Goal: Task Accomplishment & Management: Use online tool/utility

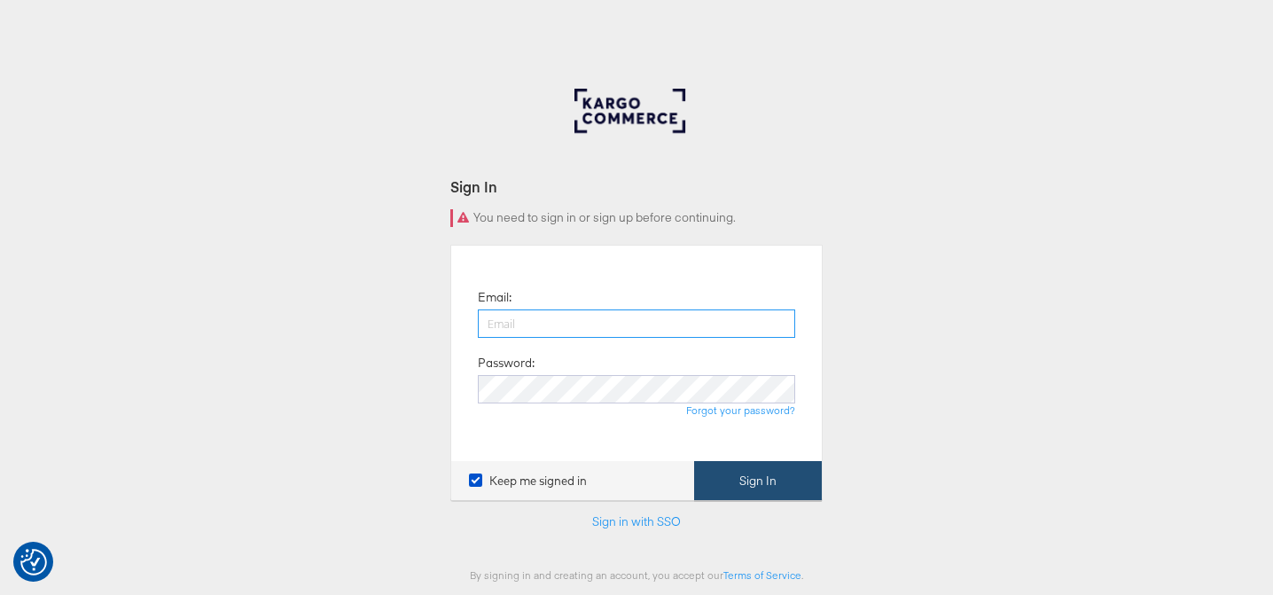
type input "lucy@papier.com"
click at [751, 478] on button "Sign In" at bounding box center [758, 481] width 128 height 40
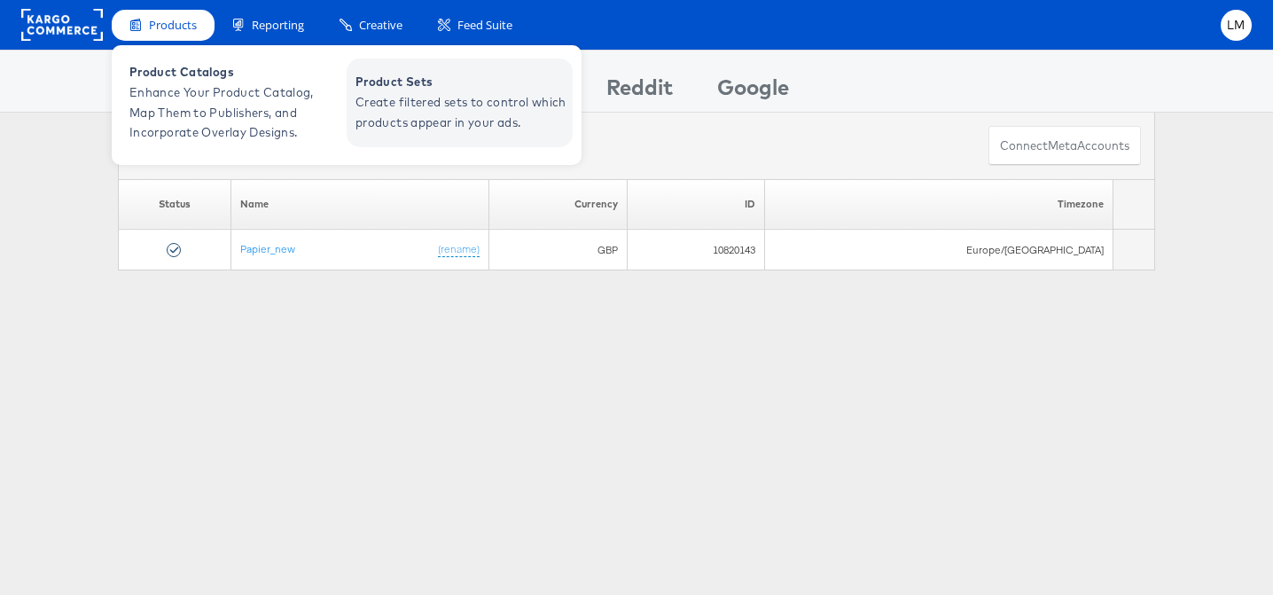
click at [426, 83] on span "Product Sets" at bounding box center [461, 82] width 213 height 20
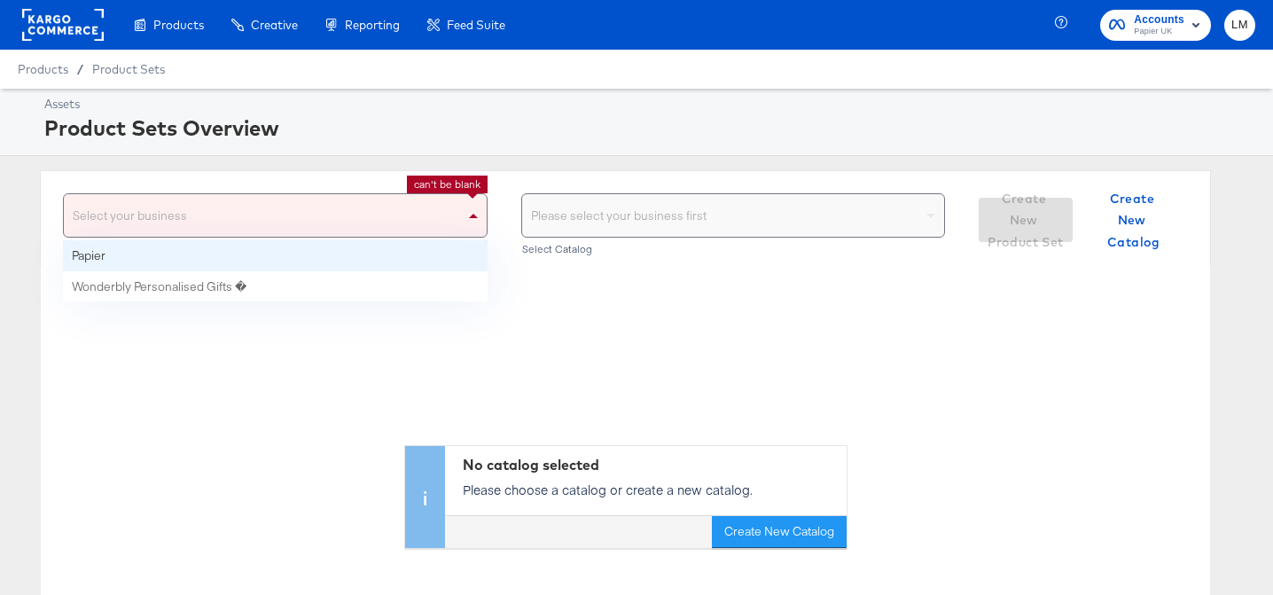
click at [253, 220] on div "Select your business" at bounding box center [275, 215] width 423 height 43
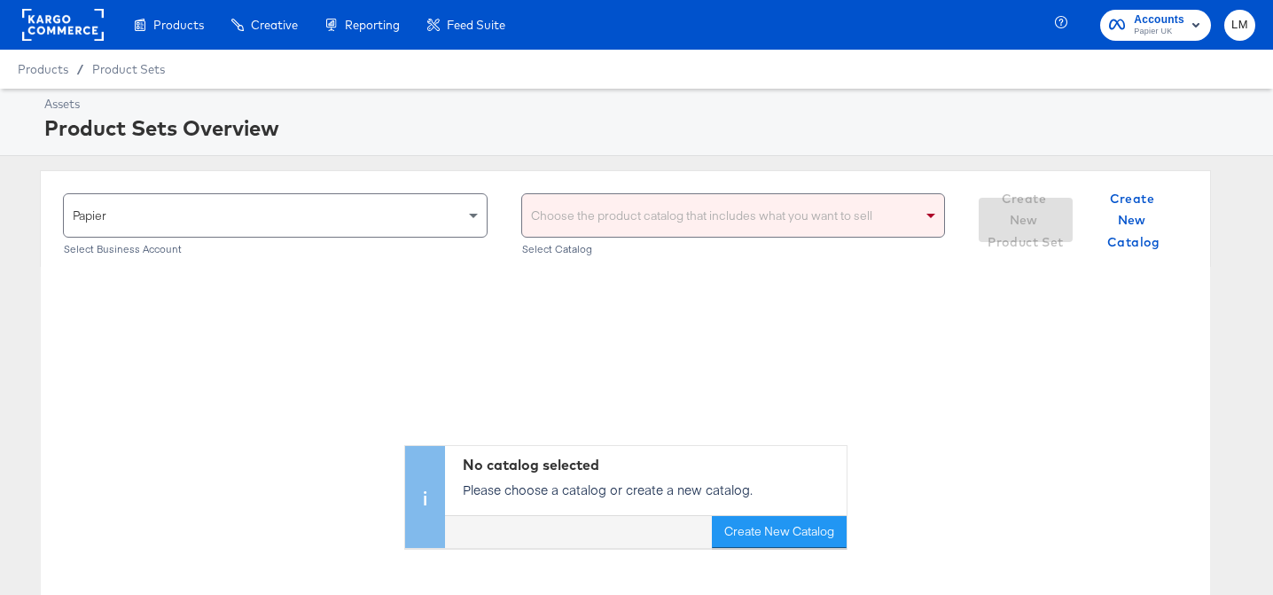
click at [614, 200] on div "Choose the product catalog that includes what you want to sell" at bounding box center [733, 215] width 423 height 43
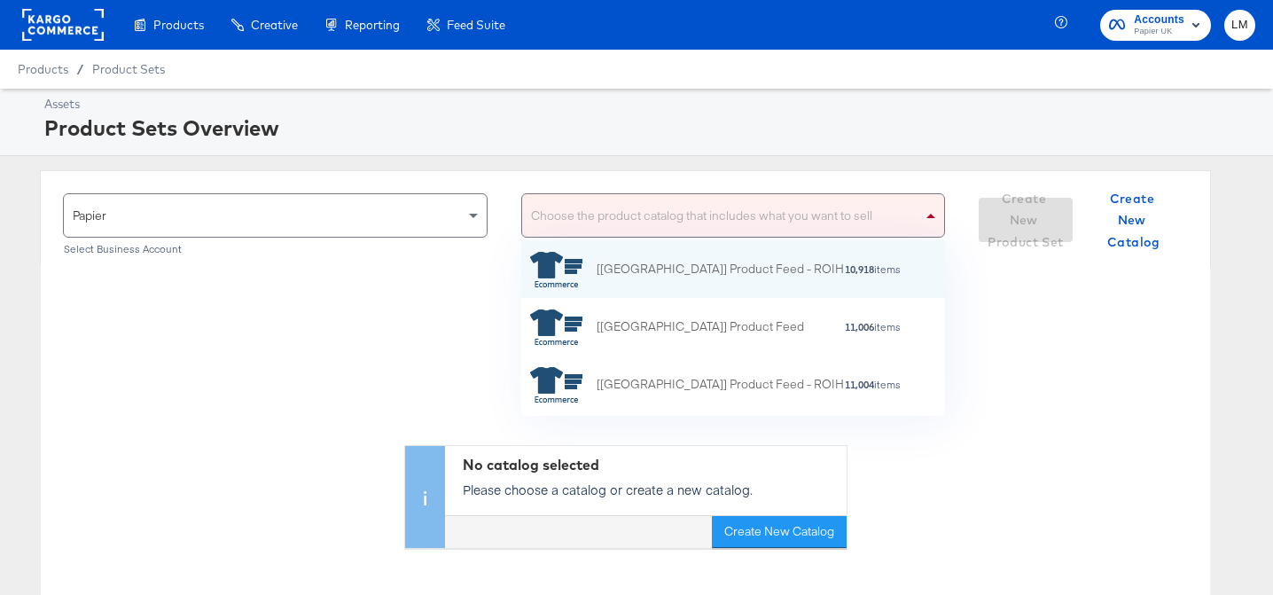
scroll to position [176, 424]
click at [617, 272] on div "[[GEOGRAPHIC_DATA]] Product Feed - ROIH" at bounding box center [720, 269] width 247 height 19
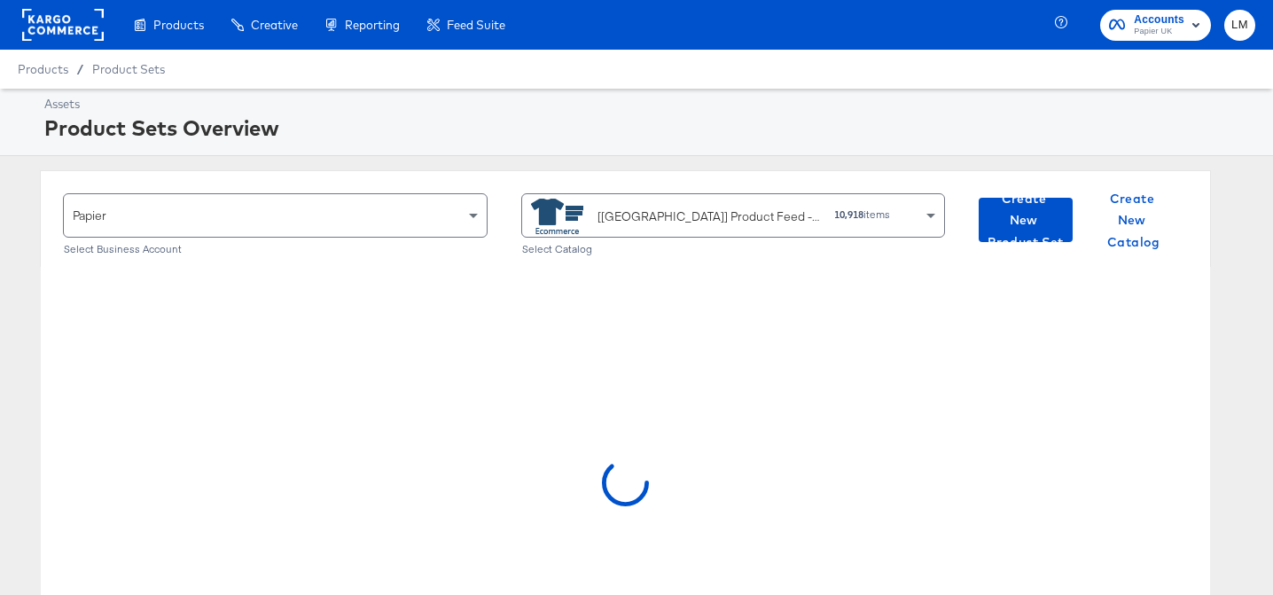
scroll to position [79, 0]
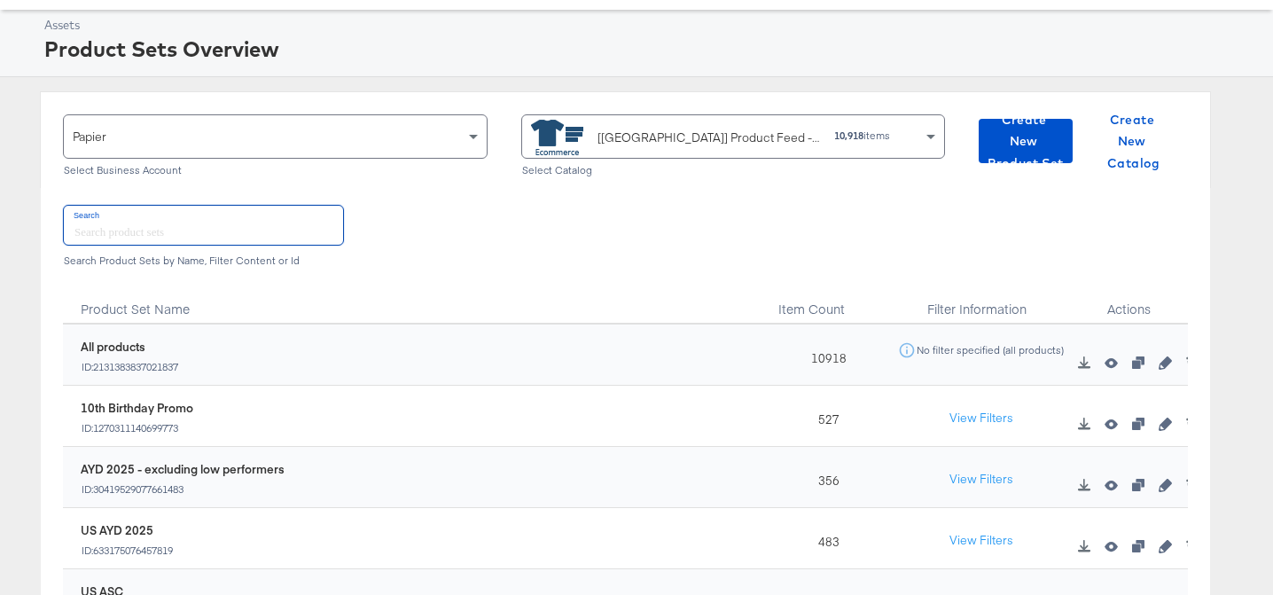
click at [151, 215] on input "text" at bounding box center [203, 225] width 279 height 38
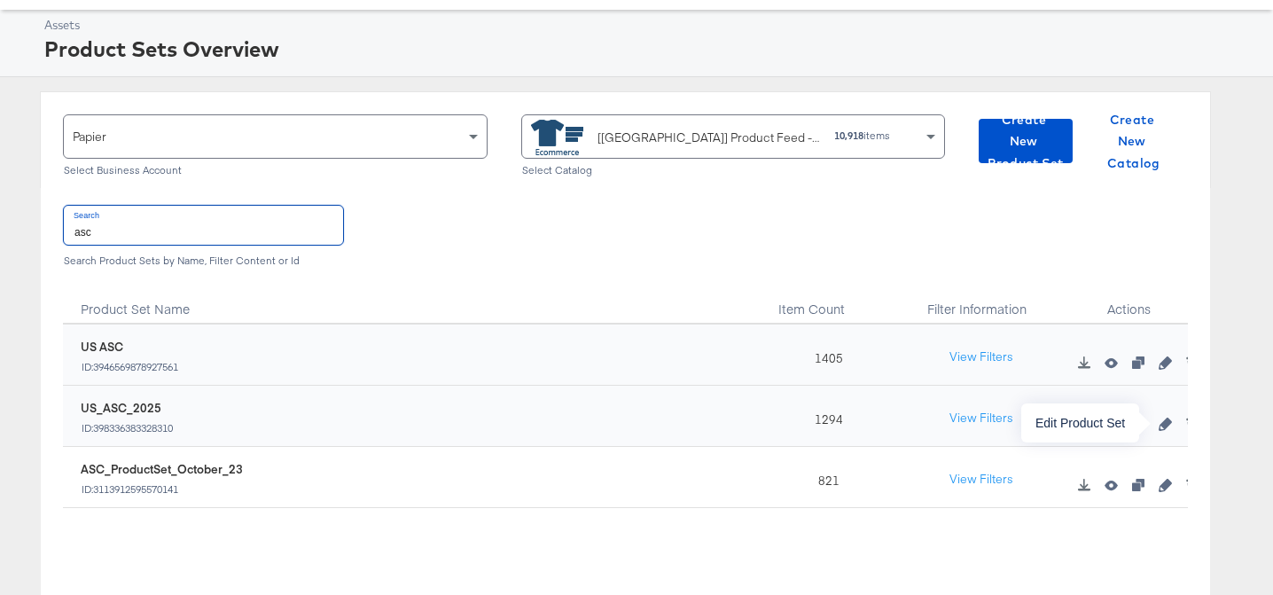
type input "asc"
click at [1167, 422] on icon "button" at bounding box center [1165, 424] width 12 height 12
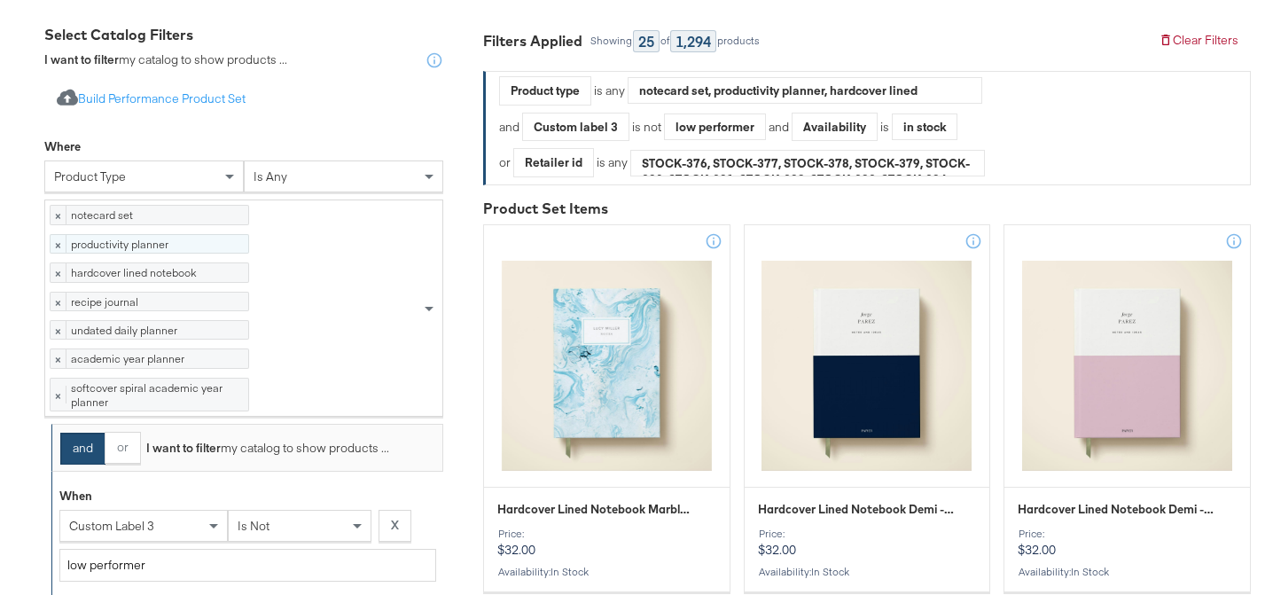
scroll to position [329, 0]
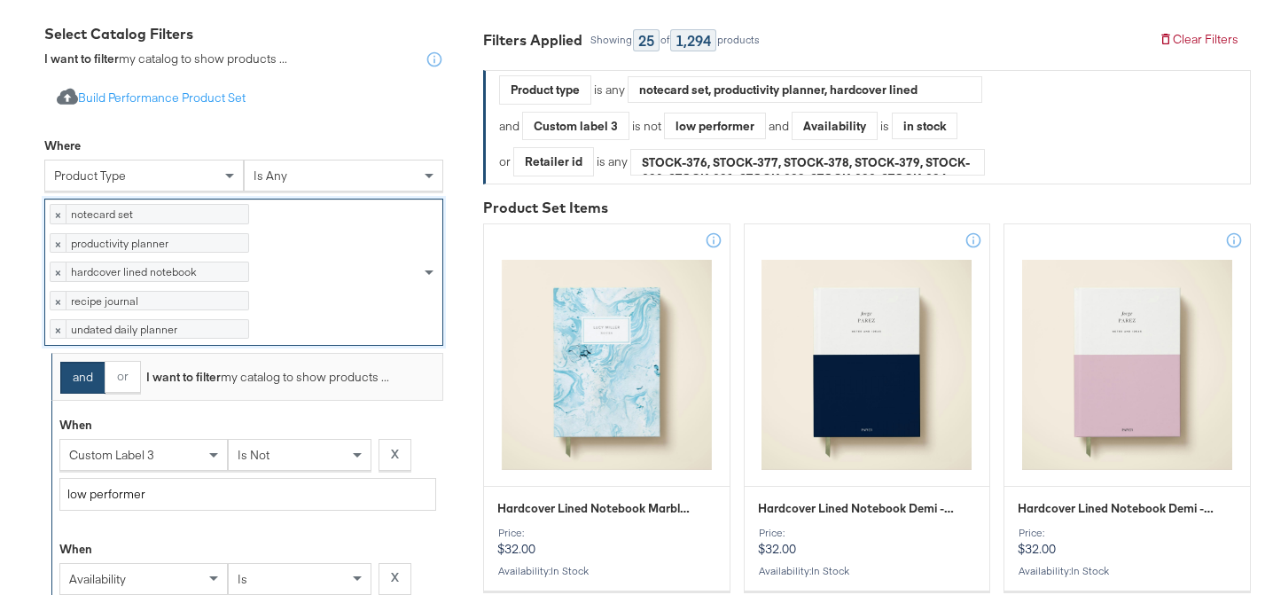
click at [355, 345] on div "× notecard set 246 items × productivity planner 117 items × hardcover lined not…" at bounding box center [232, 271] width 375 height 145
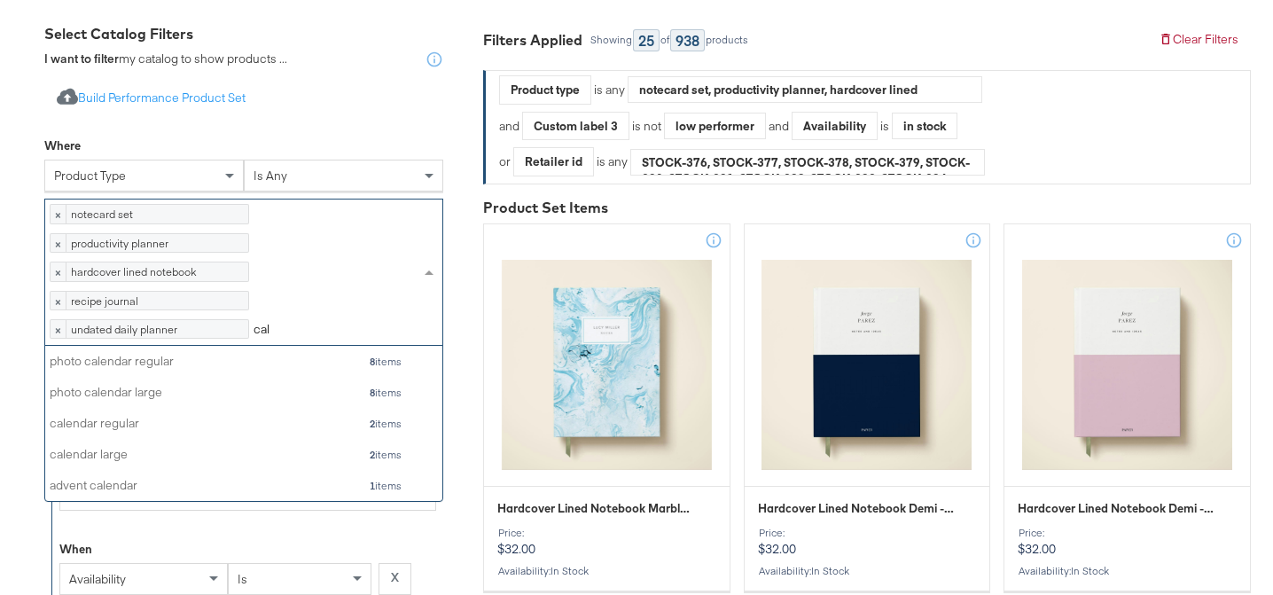
scroll to position [176, 397]
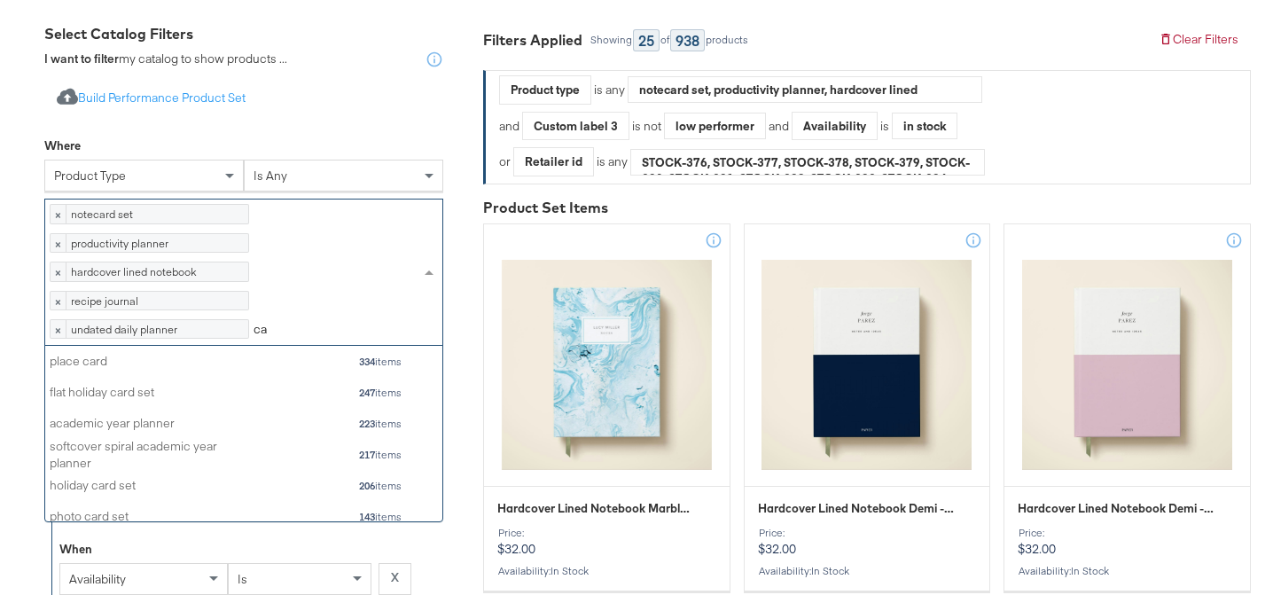
type input "c"
type input "2026"
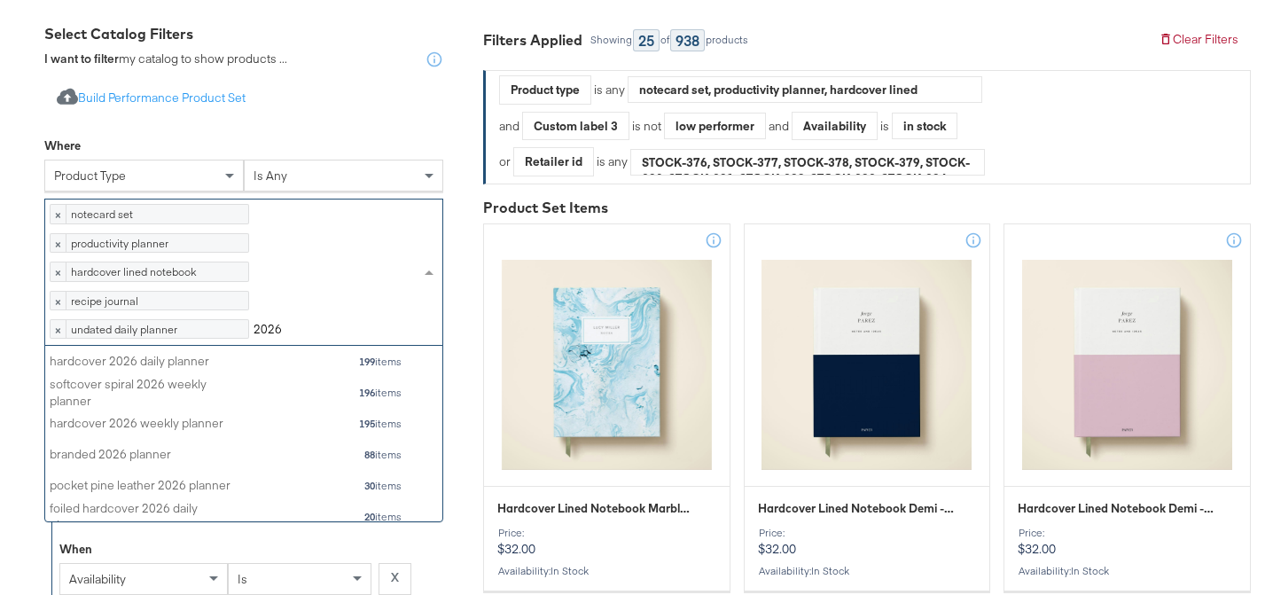
click at [278, 372] on div "hardcover 2026 daily planner 199 items" at bounding box center [226, 361] width 353 height 22
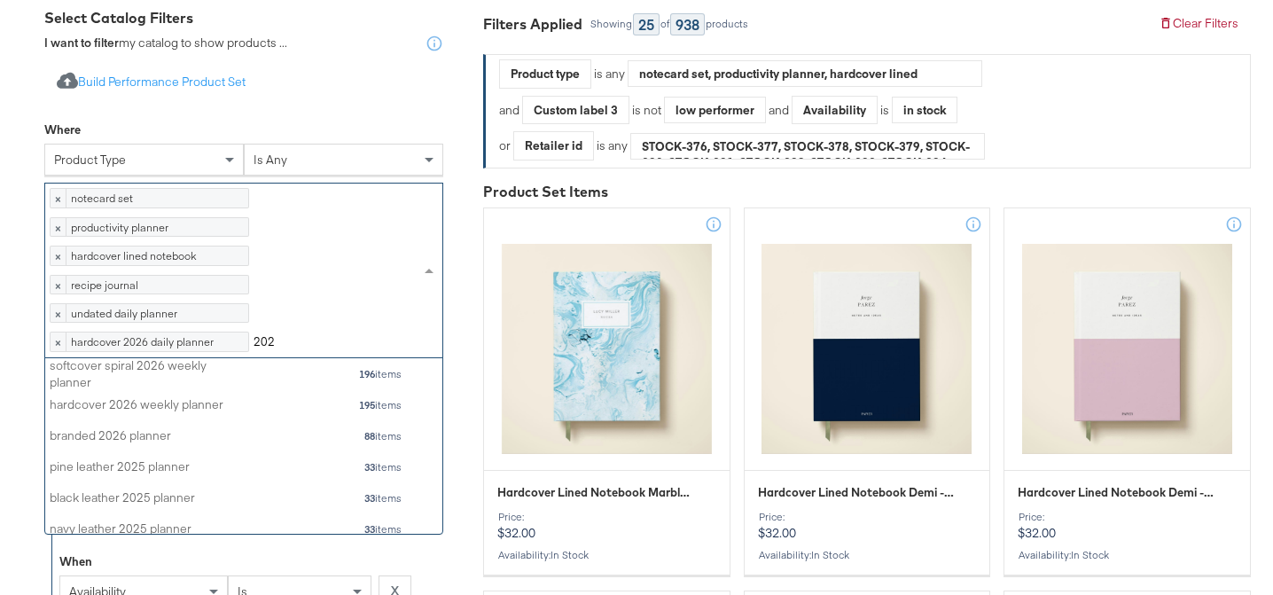
type input "2026"
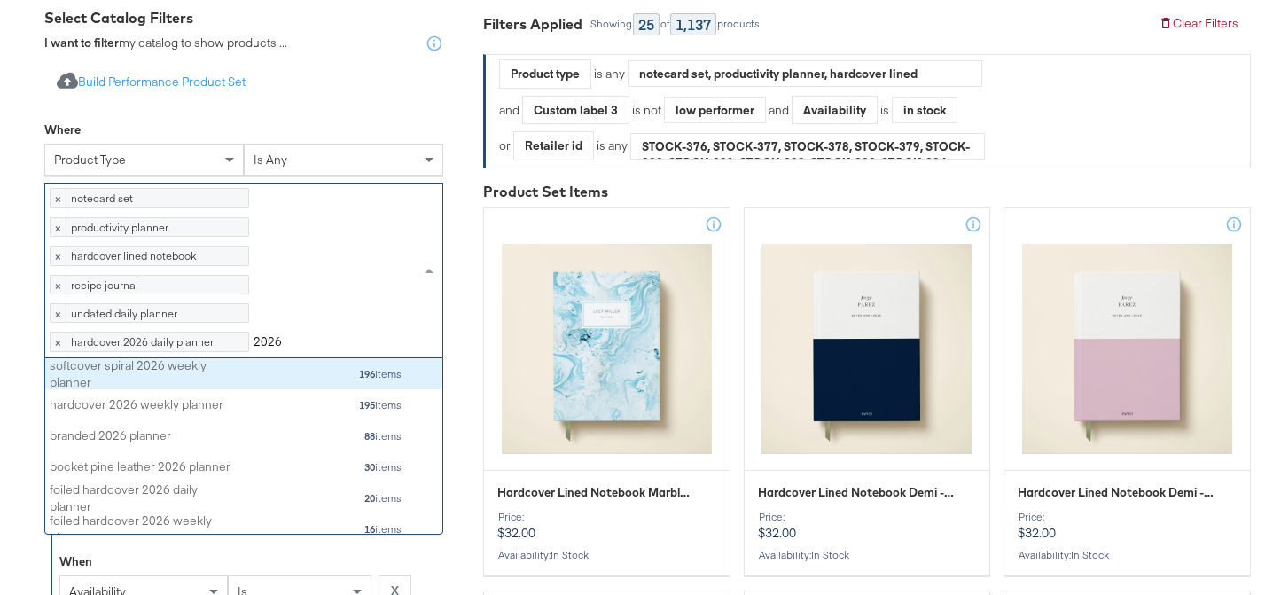
click at [231, 390] on div "softcover spiral 2026 weekly planner" at bounding box center [143, 373] width 186 height 33
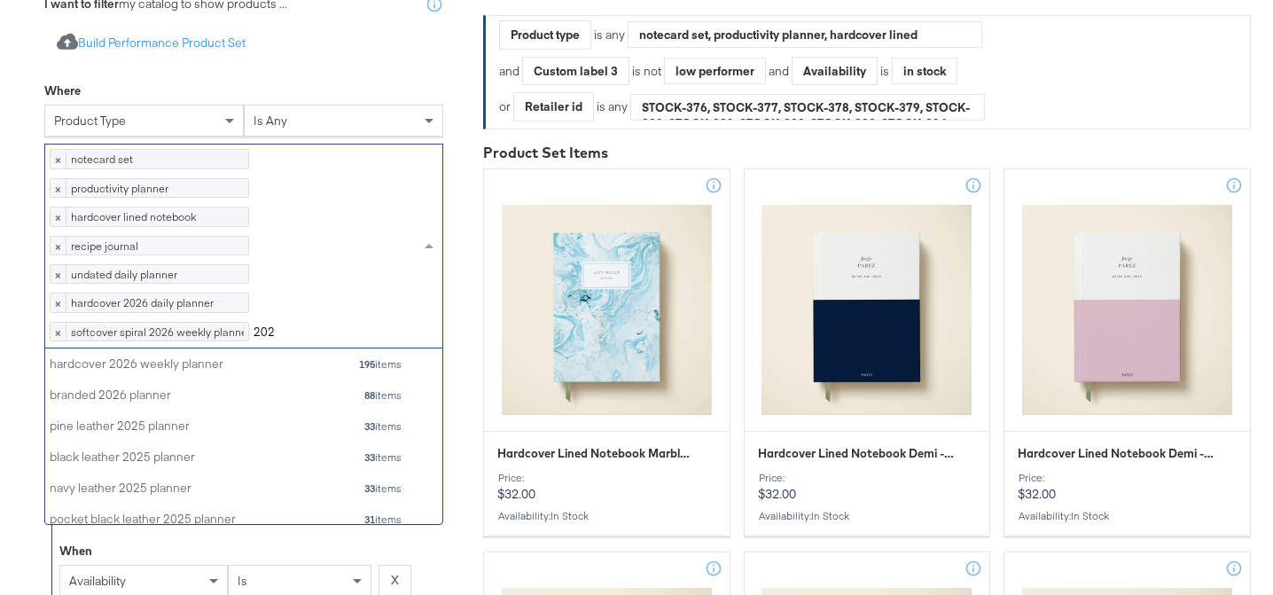
type input "2026"
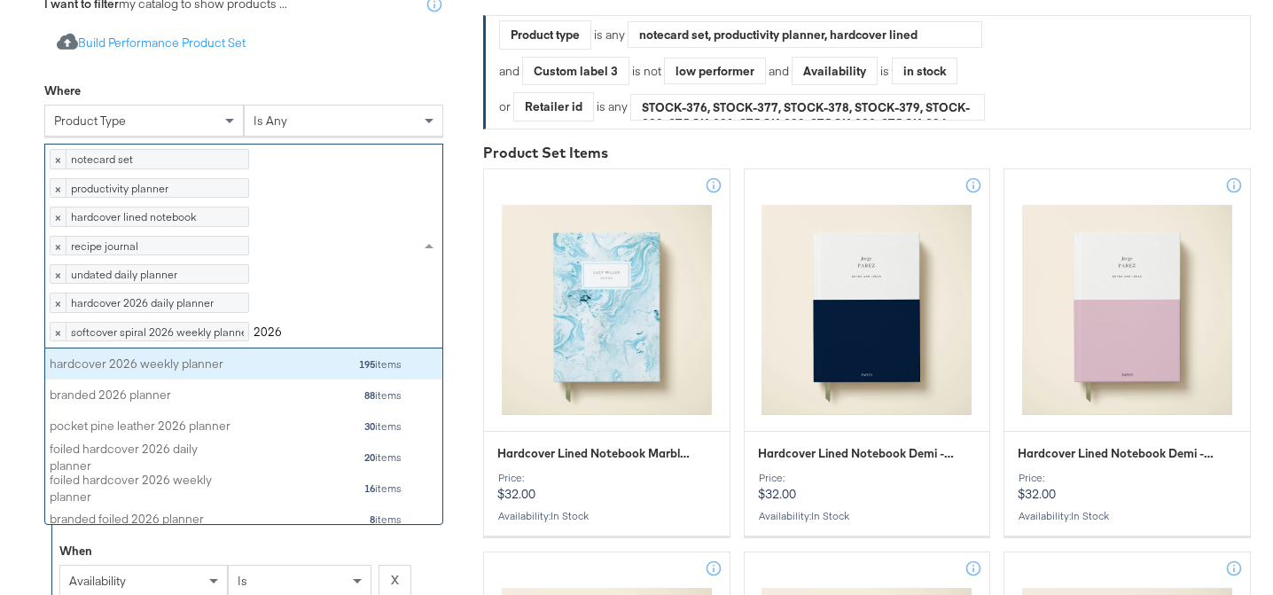
click at [131, 375] on div "hardcover 2026 weekly planner 195 items" at bounding box center [226, 364] width 353 height 22
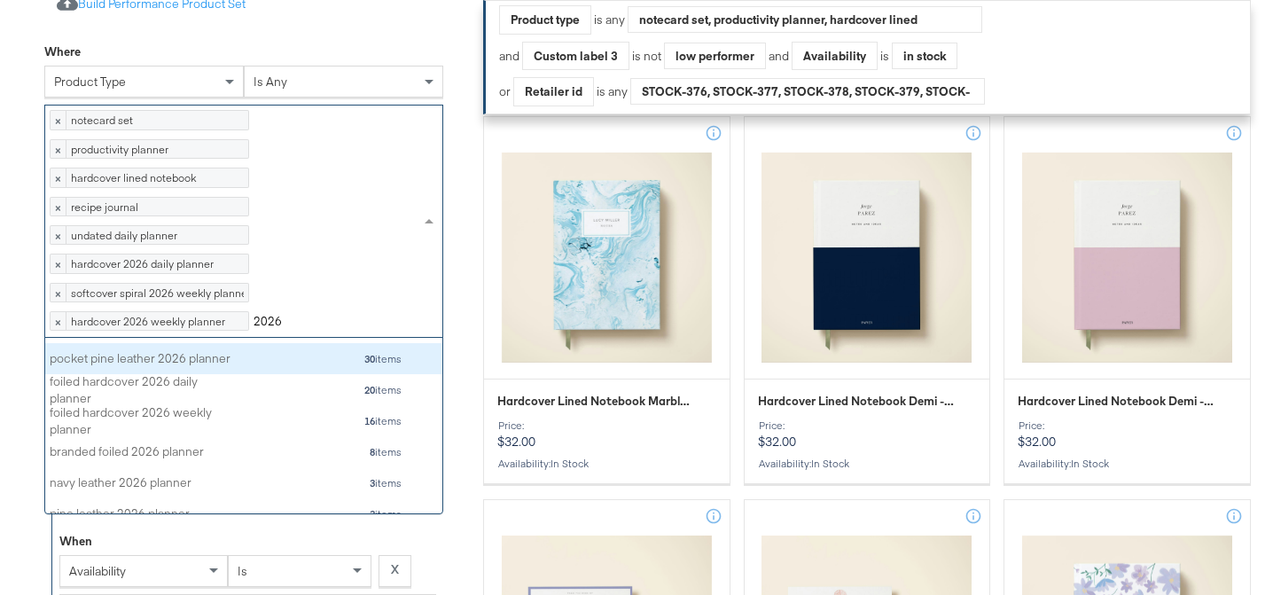
scroll to position [33, 0]
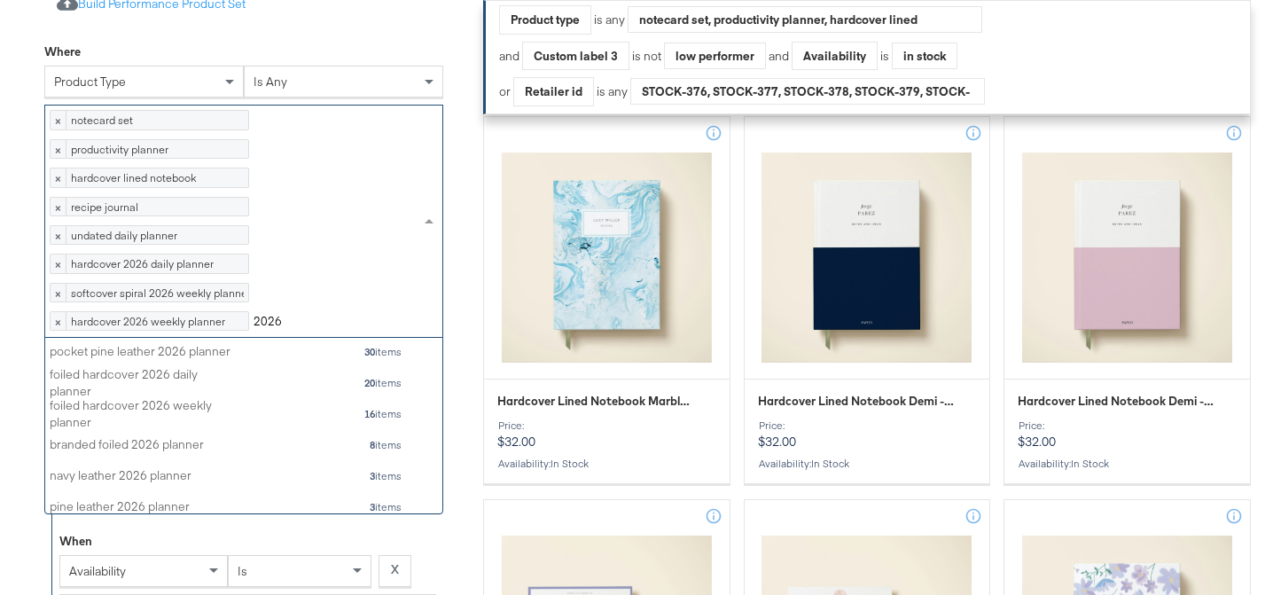
type input "2026"
click at [310, 282] on div "× notecard set 246 items × productivity planner 117 items × hardcover lined not…" at bounding box center [232, 220] width 375 height 231
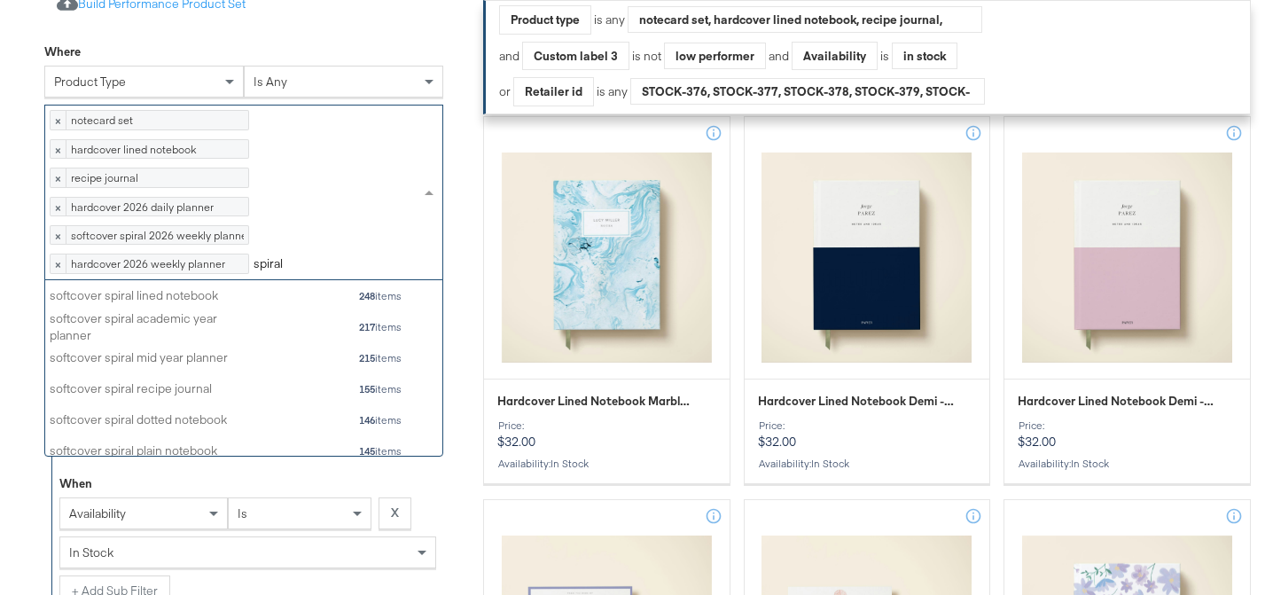
scroll to position [176, 397]
type input "s"
type input "notebook"
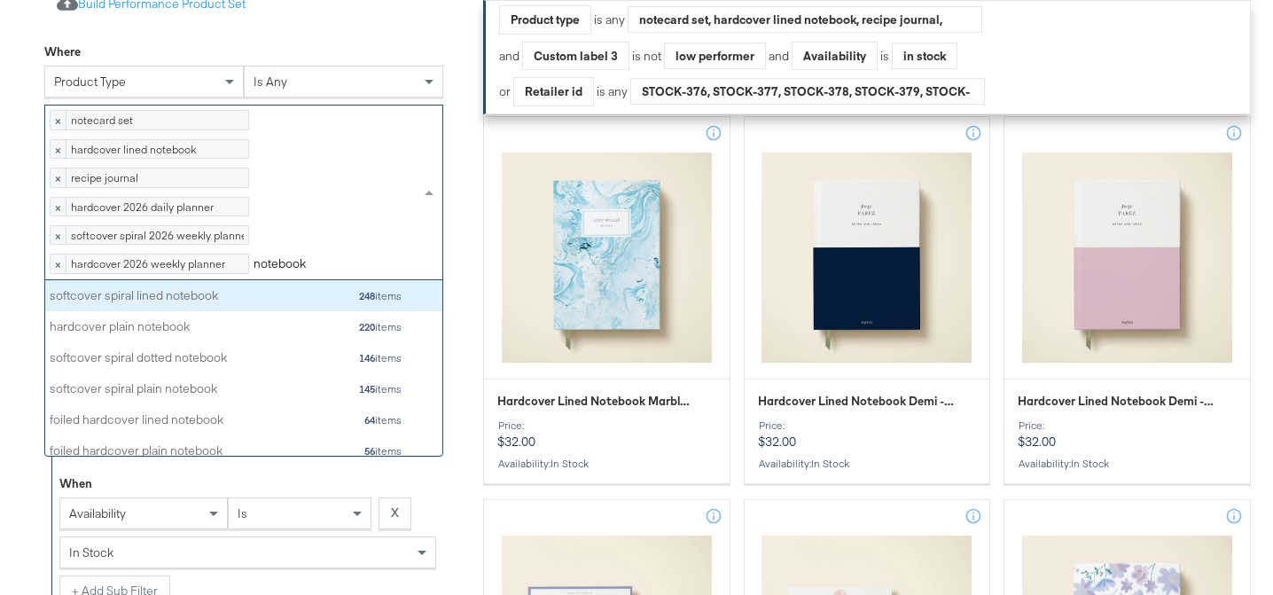
click at [187, 305] on div "softcover spiral lined notebook" at bounding box center [143, 296] width 186 height 17
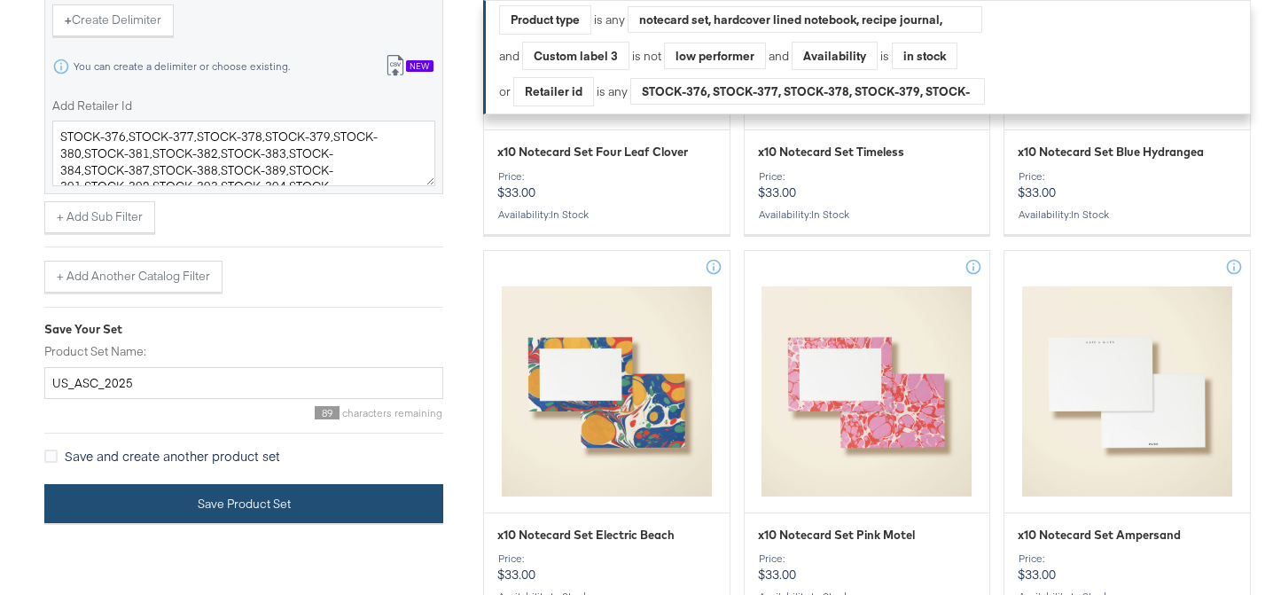
click at [254, 524] on button "Save Product Set" at bounding box center [243, 504] width 399 height 40
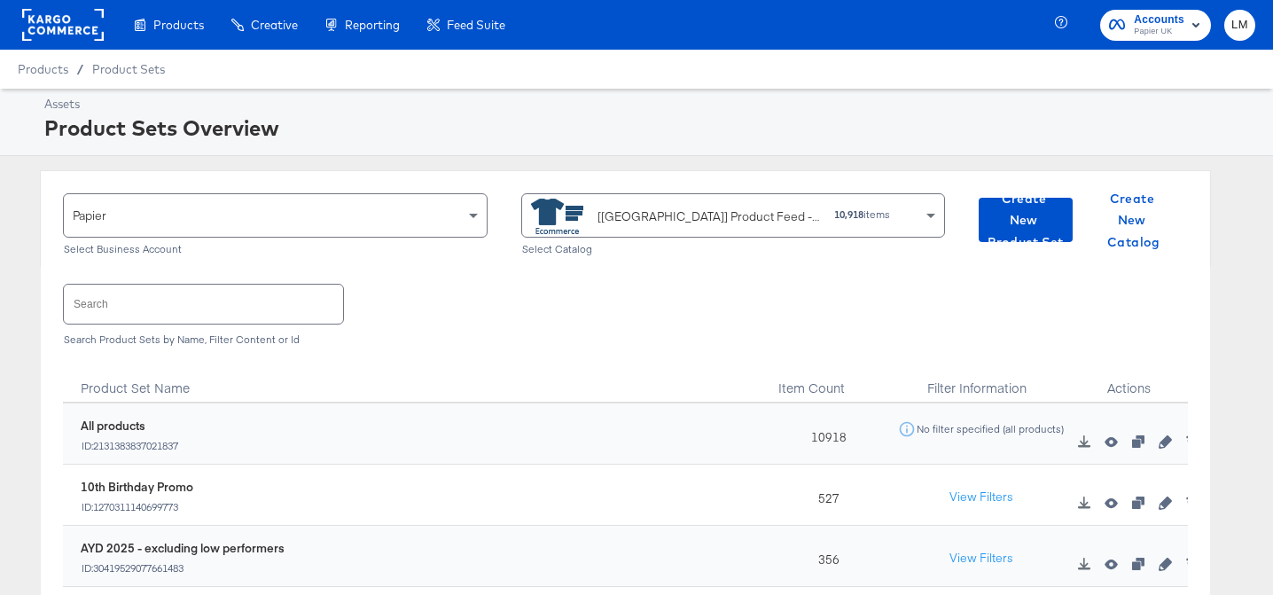
click at [618, 225] on div "[[GEOGRAPHIC_DATA]] Product Feed - ROIH" at bounding box center [708, 216] width 223 height 19
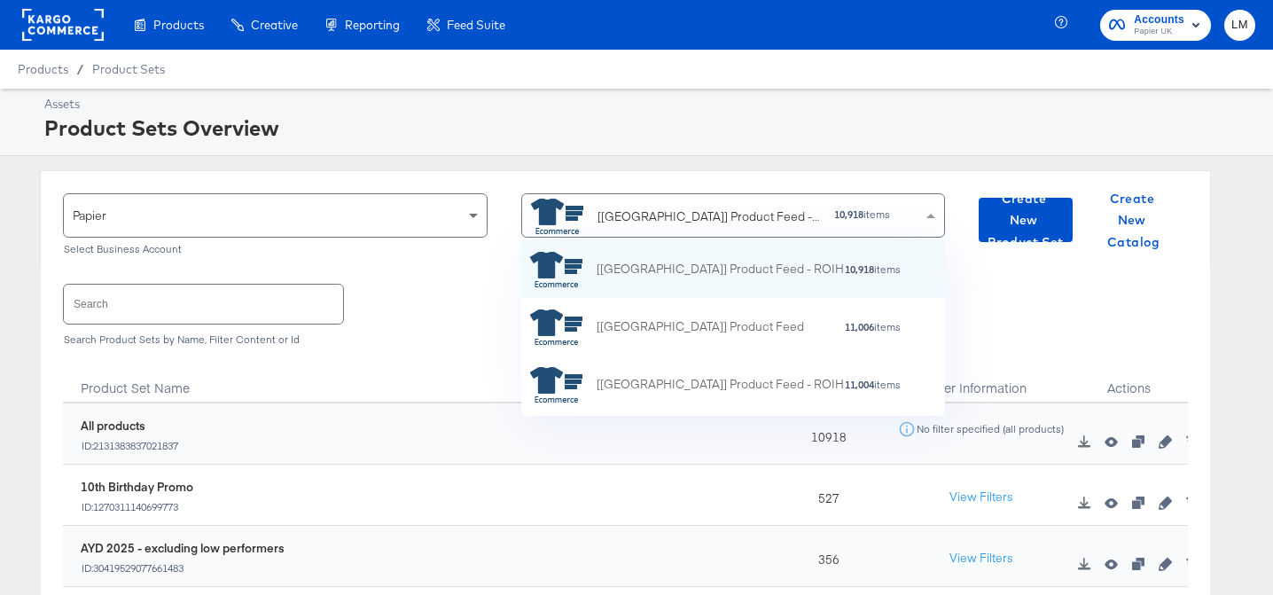
scroll to position [176, 424]
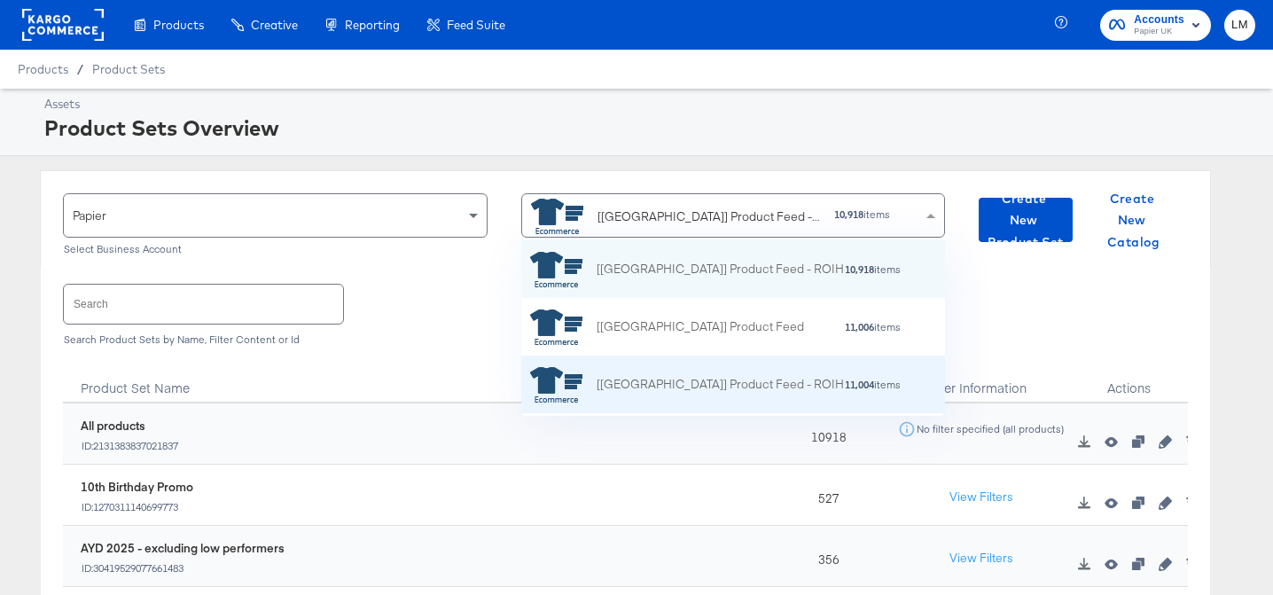
click at [610, 378] on div "[[GEOGRAPHIC_DATA]] Product Feed - ROIH" at bounding box center [720, 384] width 247 height 19
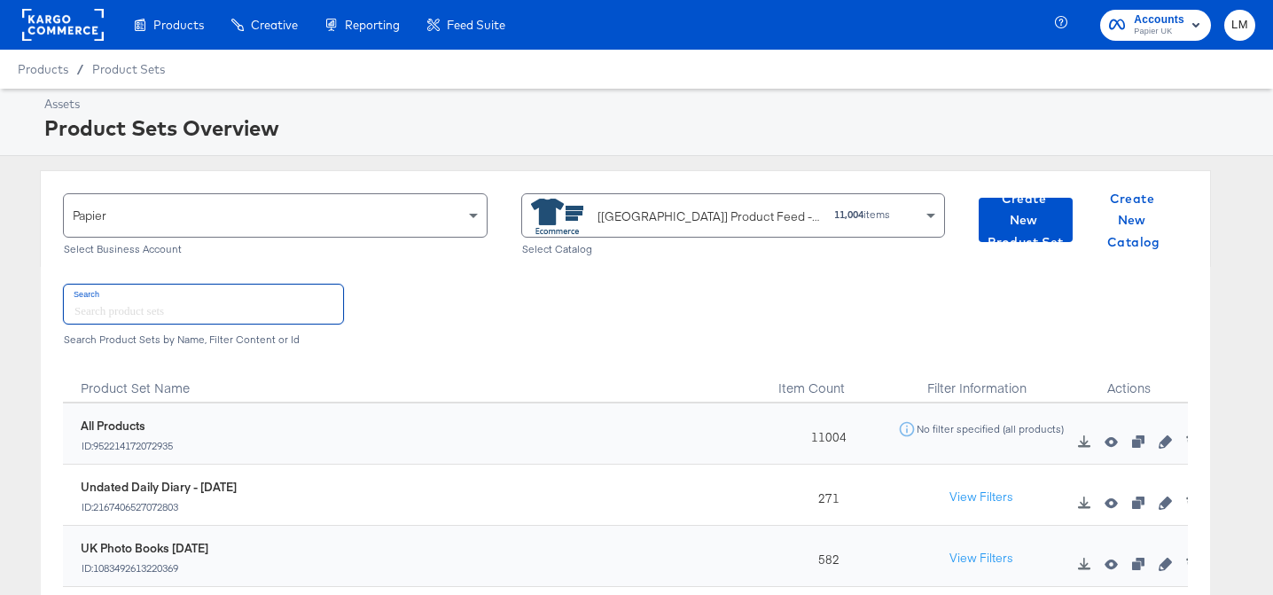
click at [158, 299] on input "text" at bounding box center [203, 304] width 279 height 38
type input "a"
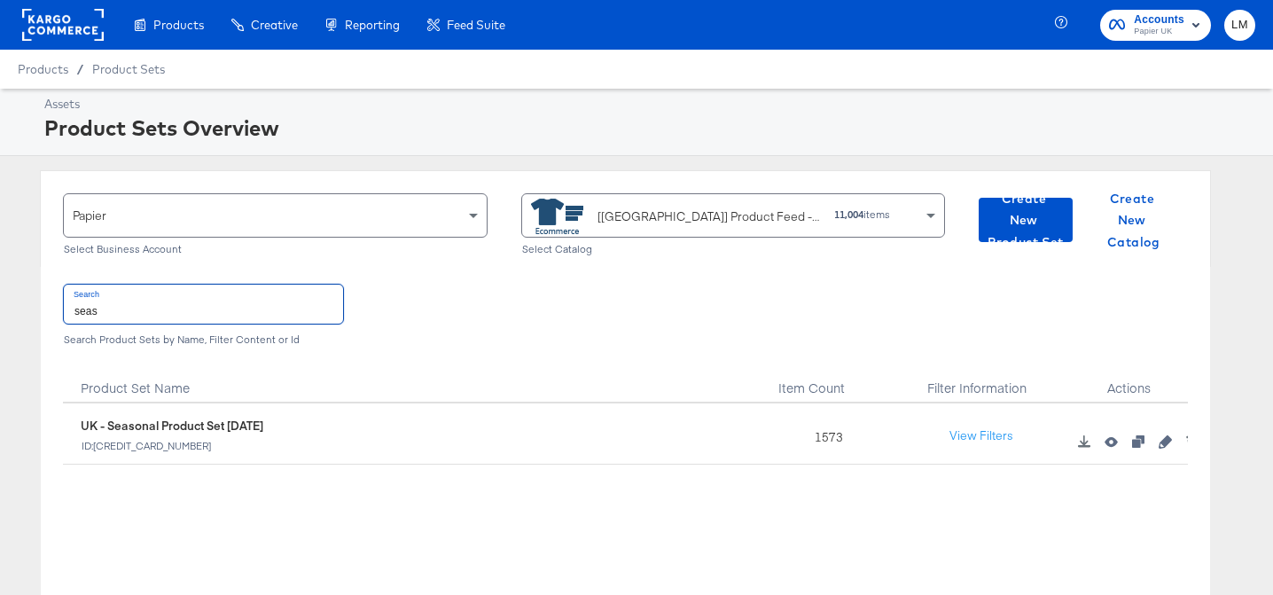
type input "seas"
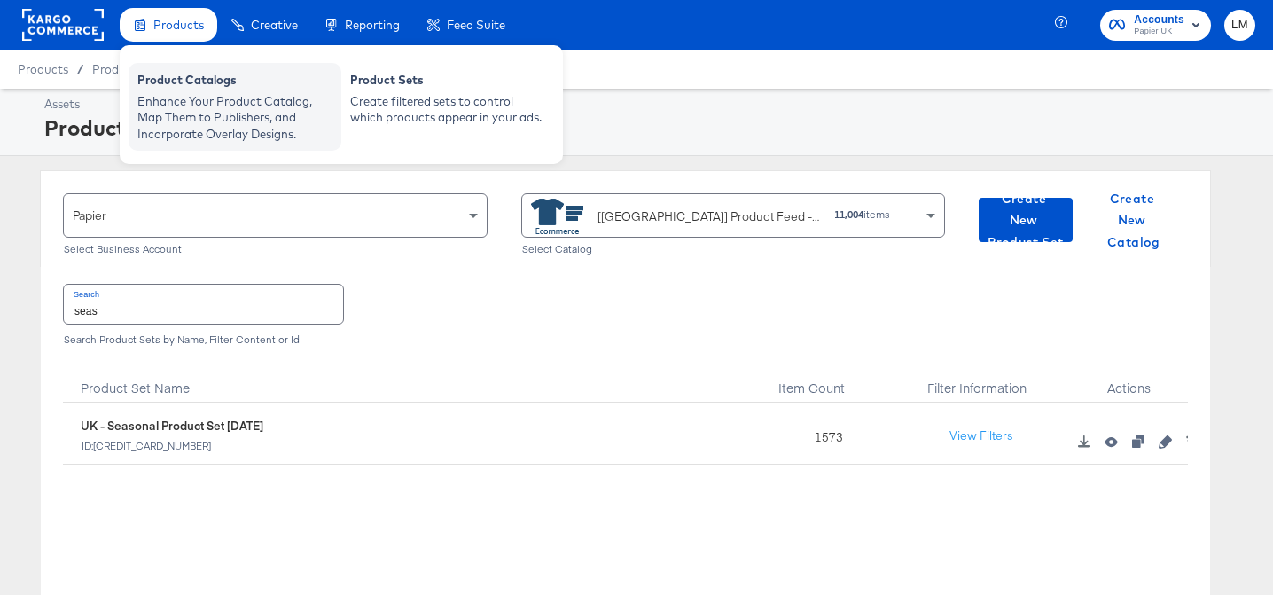
click at [173, 101] on div "Enhance Your Product Catalog, Map Them to Publishers, and Incorporate Overlay D…" at bounding box center [234, 118] width 195 height 50
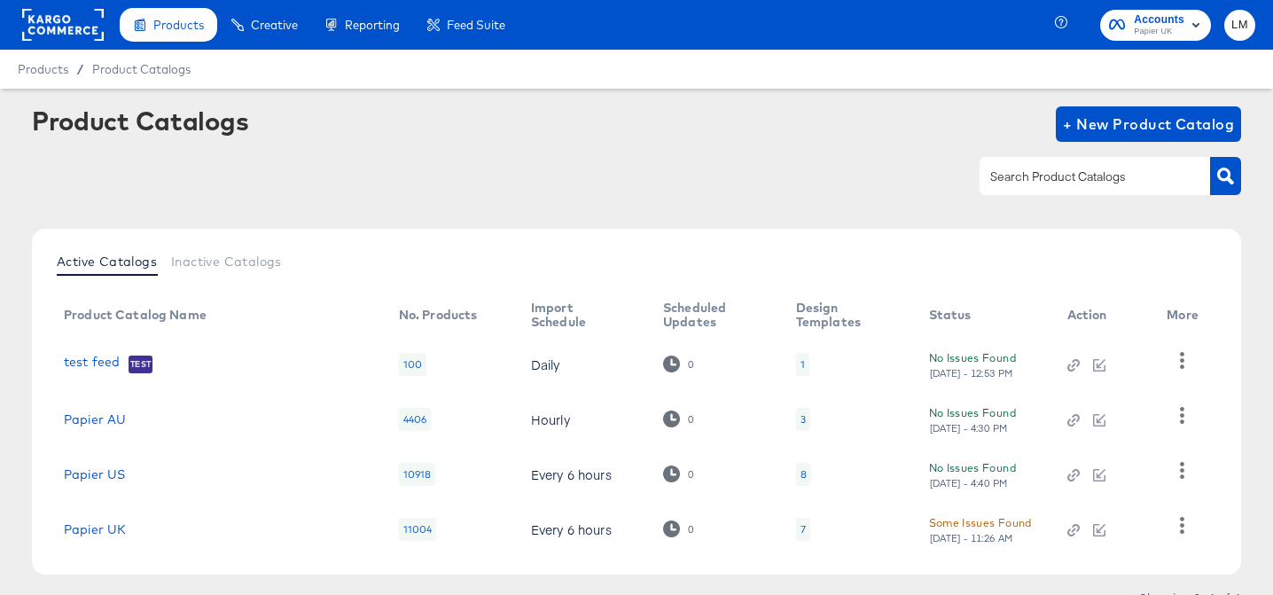
scroll to position [78, 0]
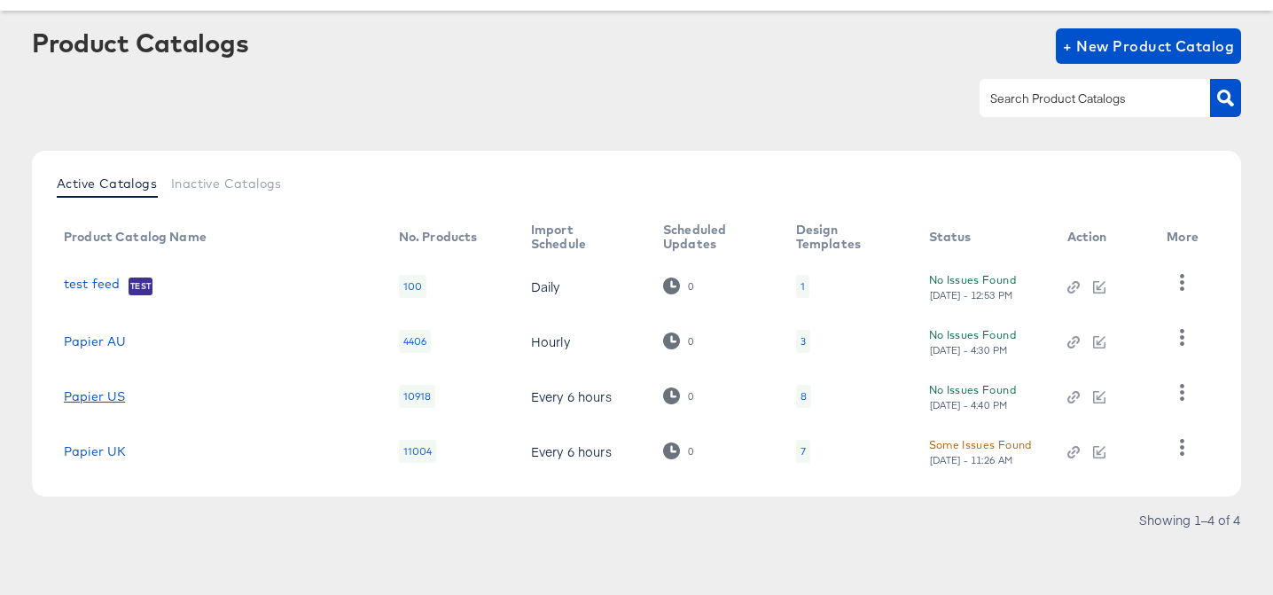
click at [105, 396] on link "Papier US" at bounding box center [94, 396] width 61 height 14
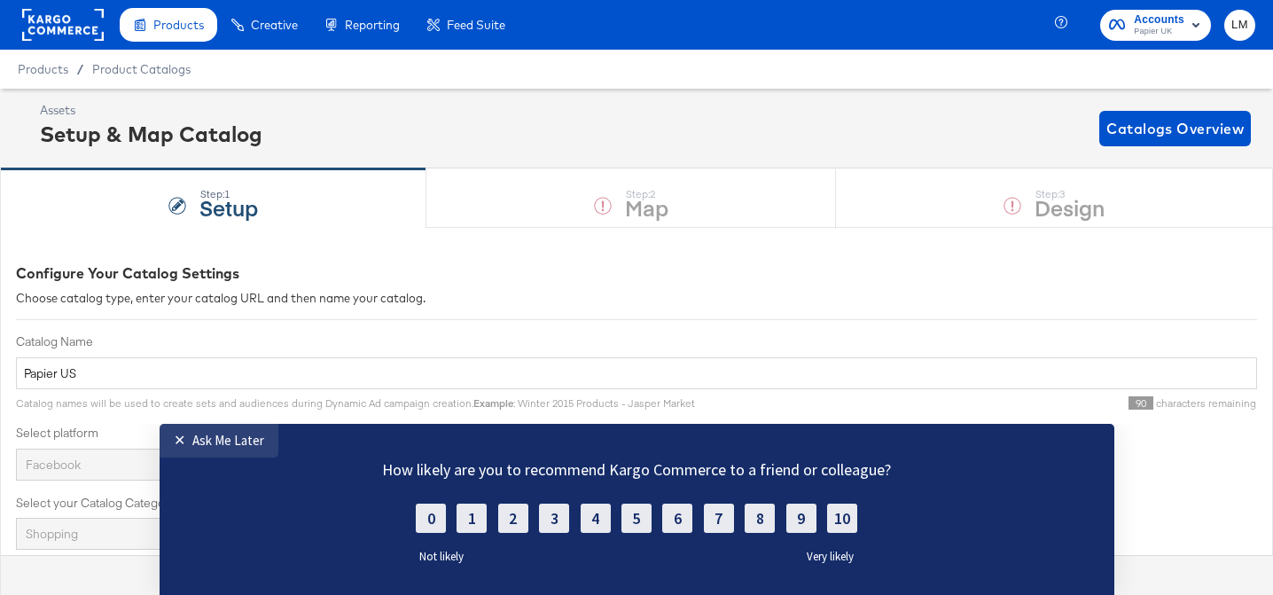
scroll to position [7, 0]
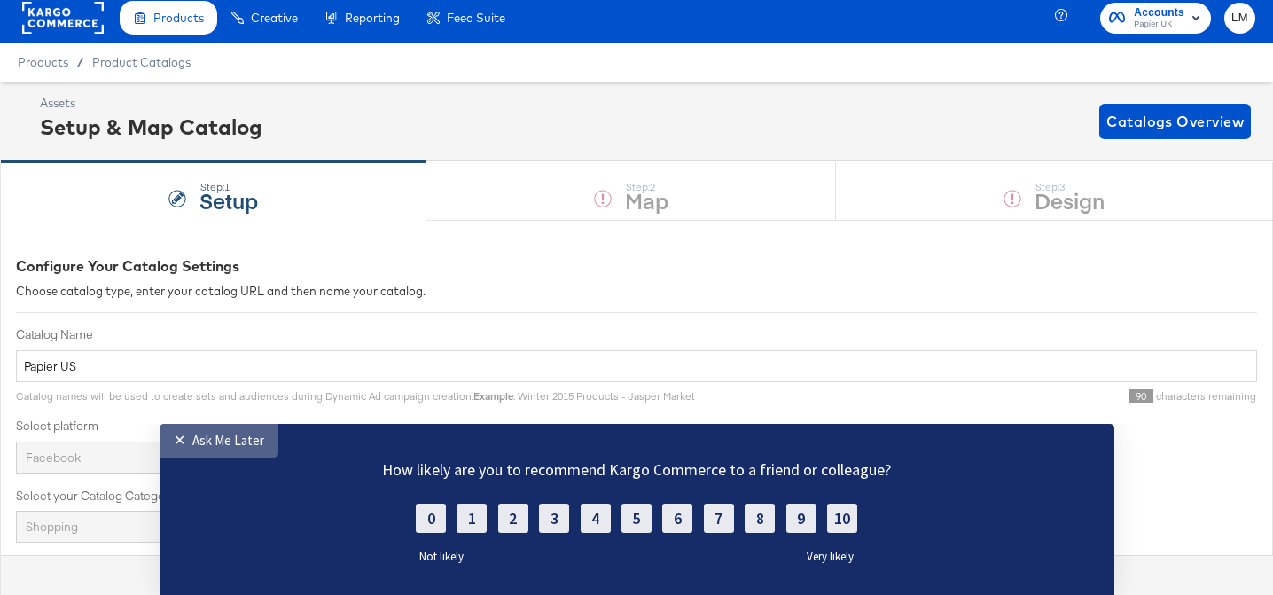
click at [210, 446] on div "Ask Me Later" at bounding box center [228, 440] width 72 height 17
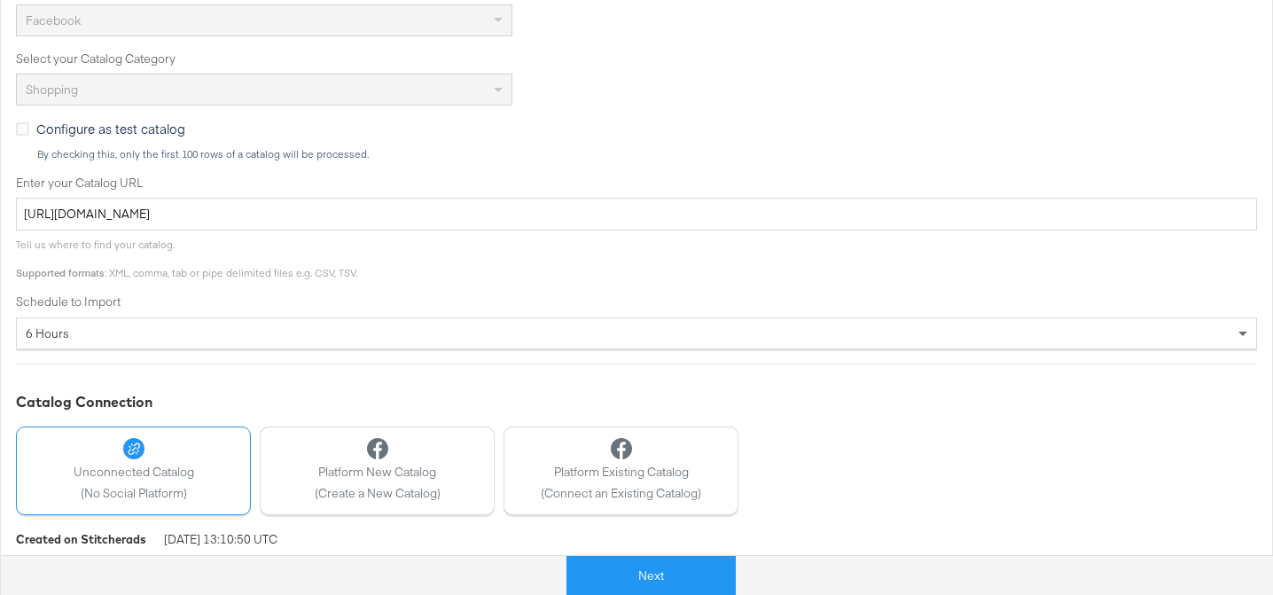
scroll to position [479, 0]
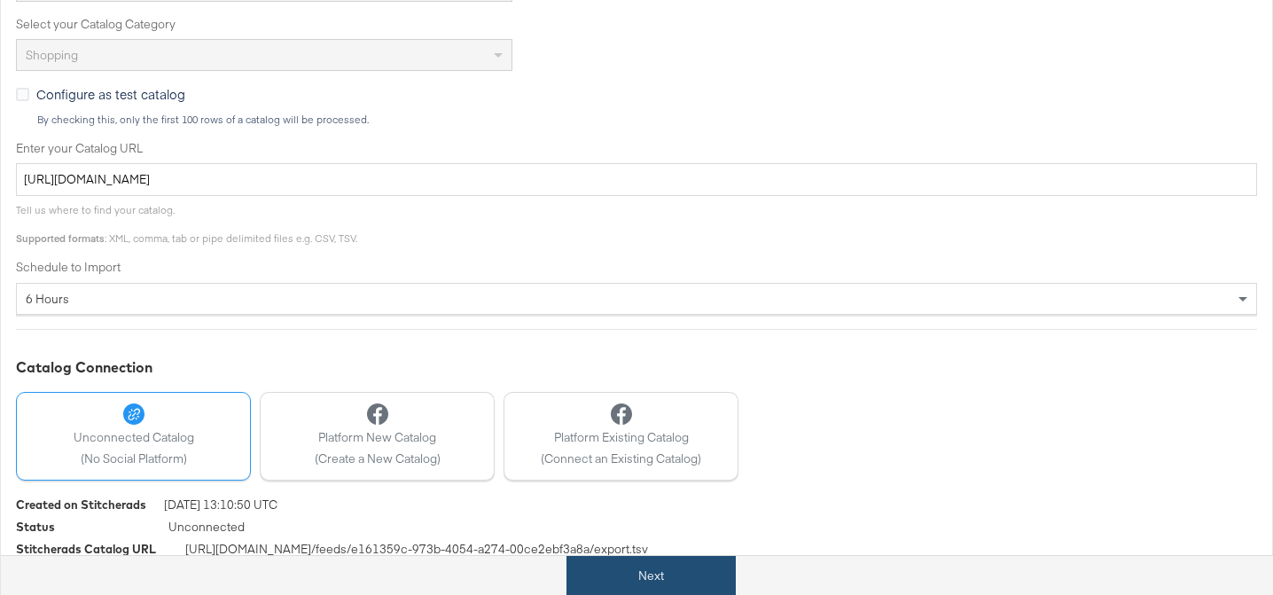
click at [619, 582] on button "Next" at bounding box center [650, 576] width 169 height 40
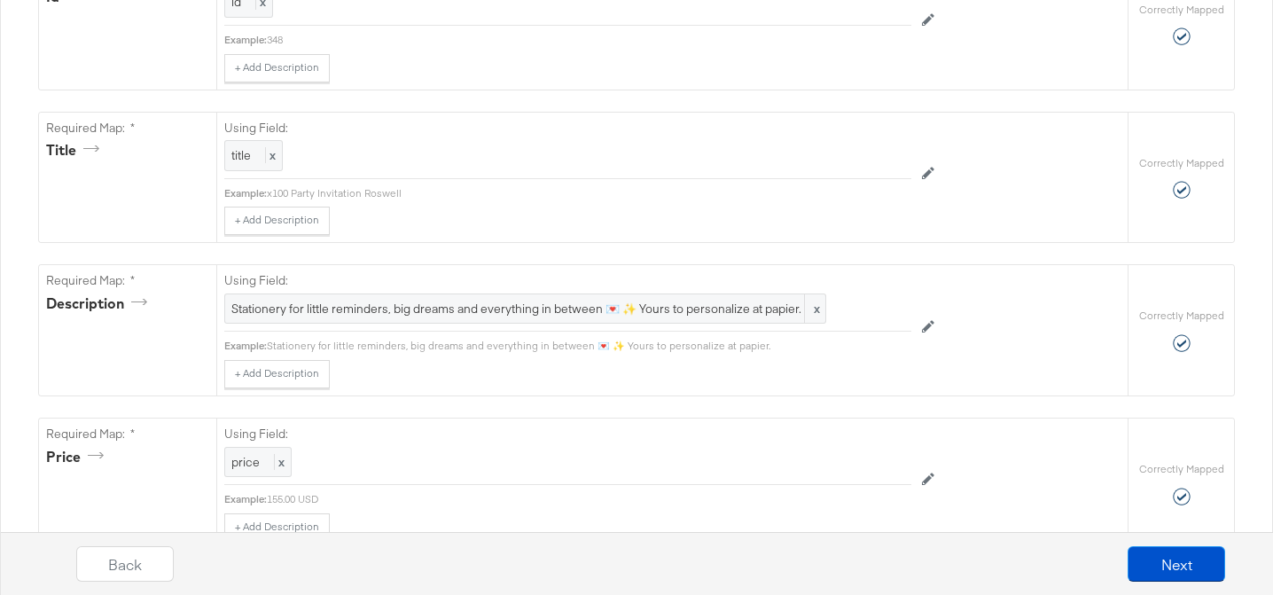
scroll to position [539, 0]
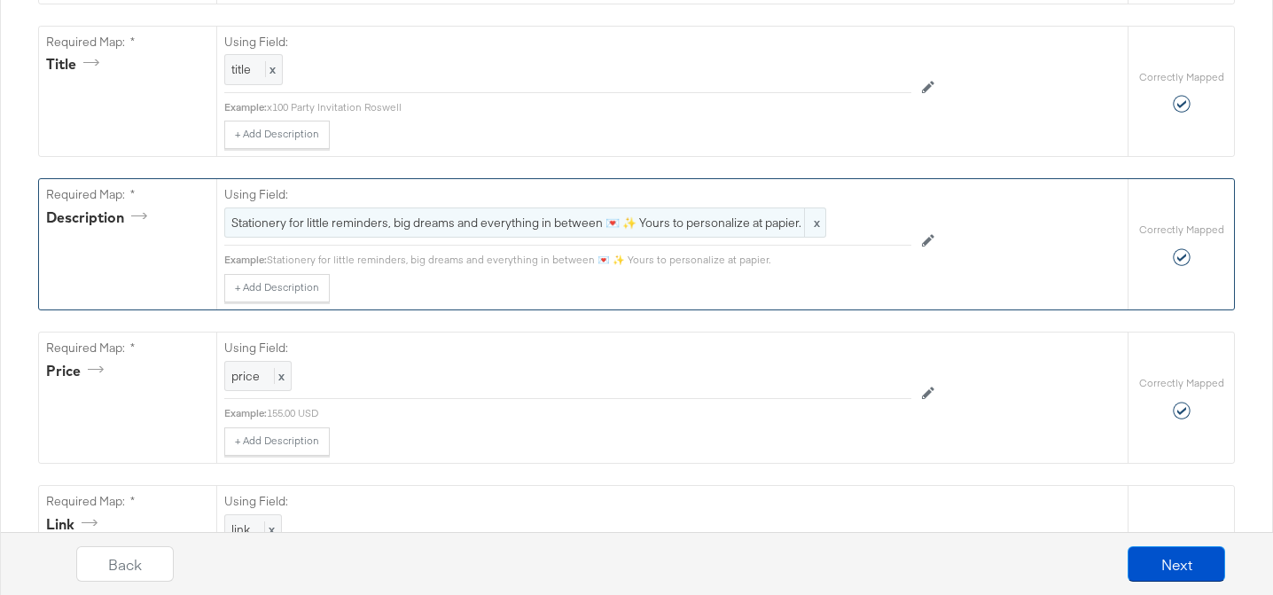
click at [651, 224] on span "Stationery for little reminders, big dreams and everything in between 💌 ✨ Yours…" at bounding box center [525, 223] width 588 height 17
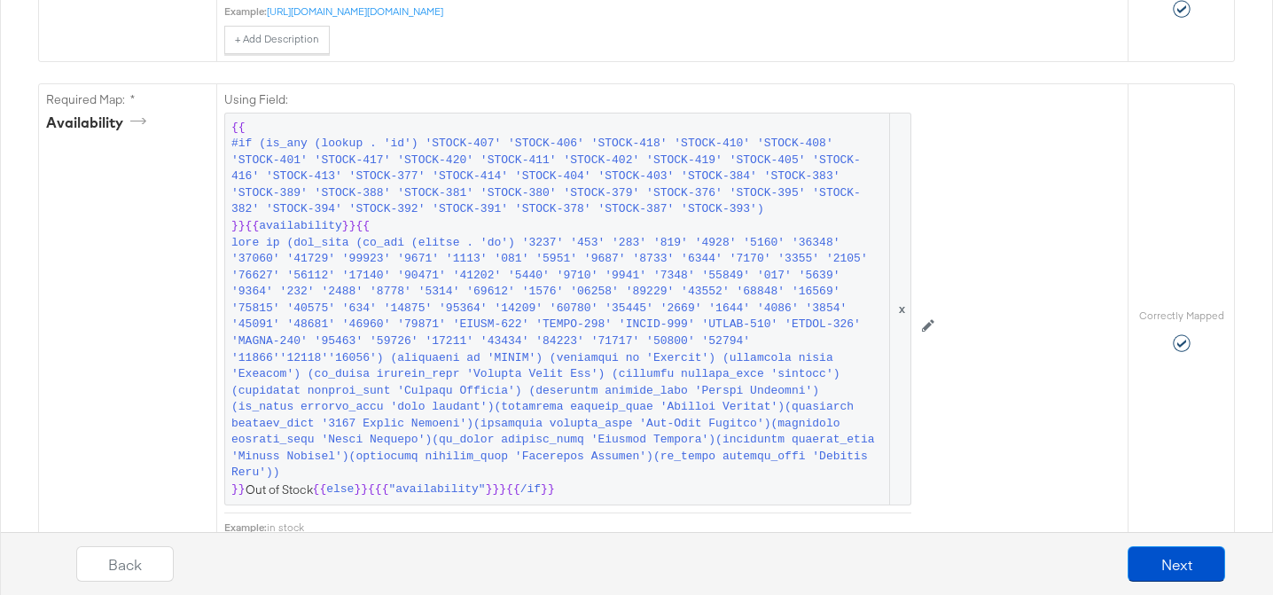
scroll to position [1338, 0]
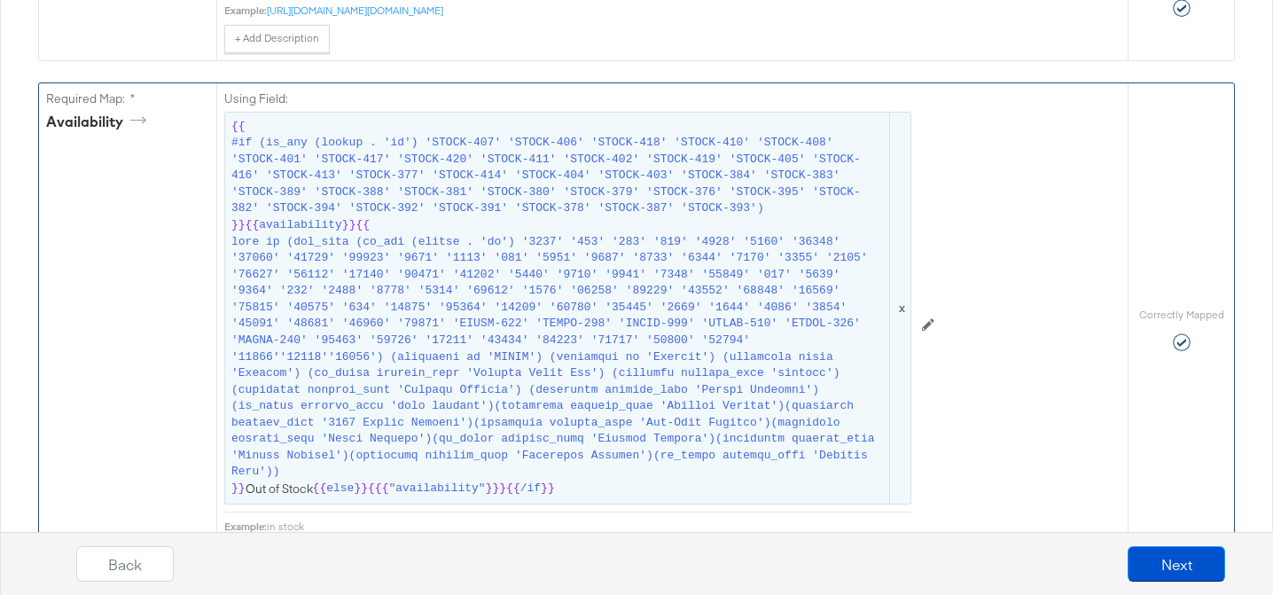
click at [585, 381] on span at bounding box center [558, 357] width 655 height 246
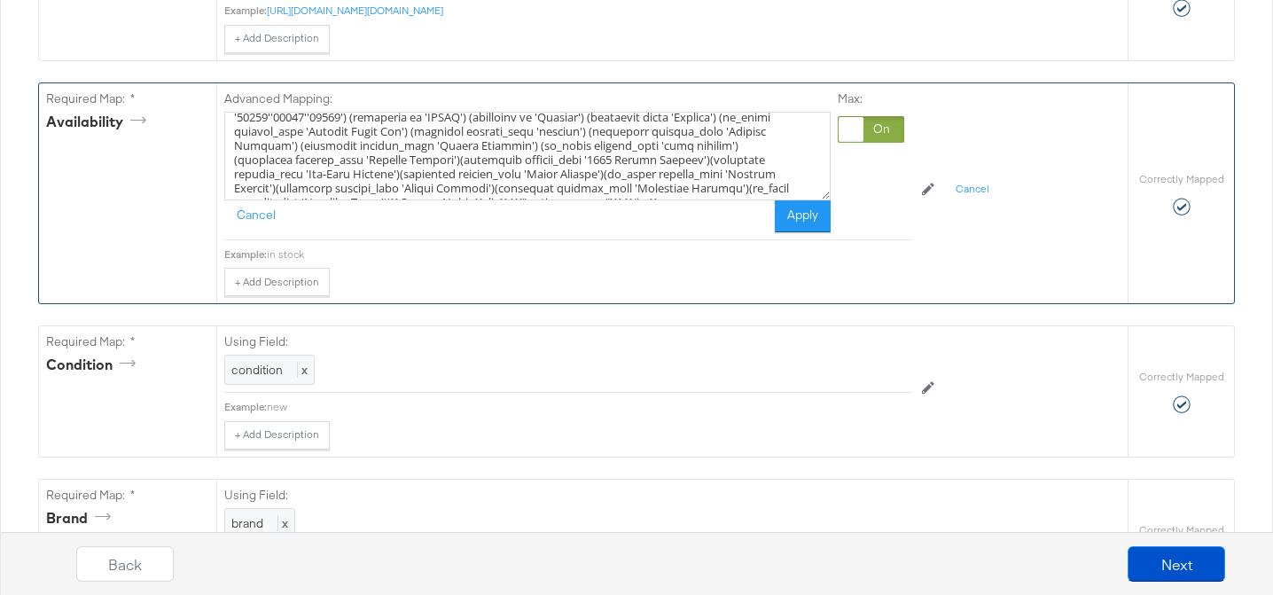
scroll to position [150, 0]
drag, startPoint x: 609, startPoint y: 162, endPoint x: 387, endPoint y: 158, distance: 221.7
click at [387, 158] on textarea at bounding box center [527, 156] width 606 height 89
click at [610, 162] on textarea at bounding box center [527, 156] width 606 height 89
paste textarea "Reading Journal')(icontains product_type '"
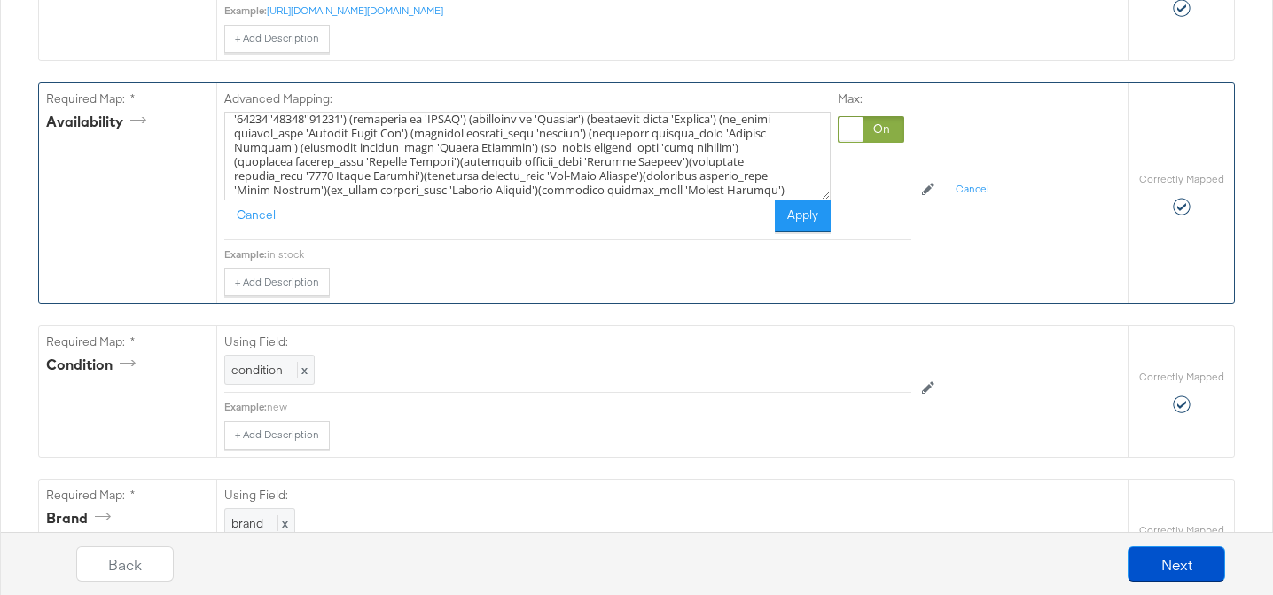
drag, startPoint x: 744, startPoint y: 161, endPoint x: 769, endPoint y: 162, distance: 24.8
click at [769, 162] on textarea at bounding box center [527, 156] width 606 height 89
click at [269, 178] on textarea at bounding box center [527, 156] width 606 height 89
drag, startPoint x: 779, startPoint y: 159, endPoint x: 609, endPoint y: 164, distance: 170.3
click at [609, 164] on textarea at bounding box center [527, 156] width 606 height 89
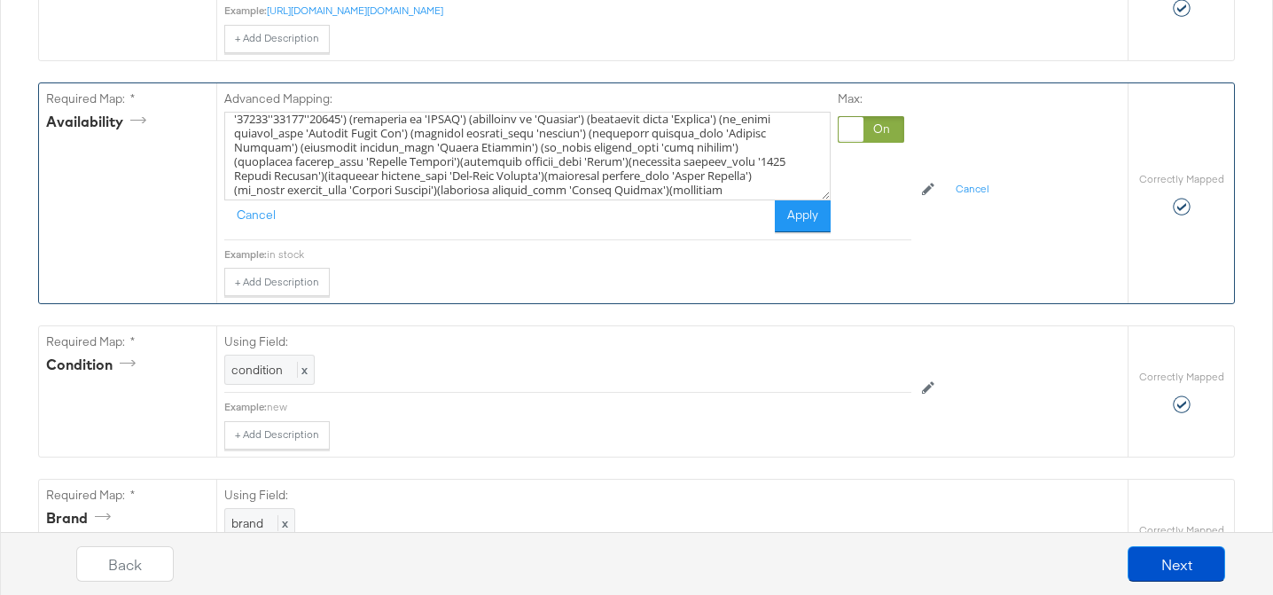
click at [607, 163] on textarea at bounding box center [527, 156] width 606 height 89
type textarea "{{#if (is_any (lookup . 'id') 'STOCK-407' 'STOCK-406' 'STOCK-418' 'STOCK-410' '…"
click at [818, 215] on button "Apply" at bounding box center [803, 216] width 56 height 32
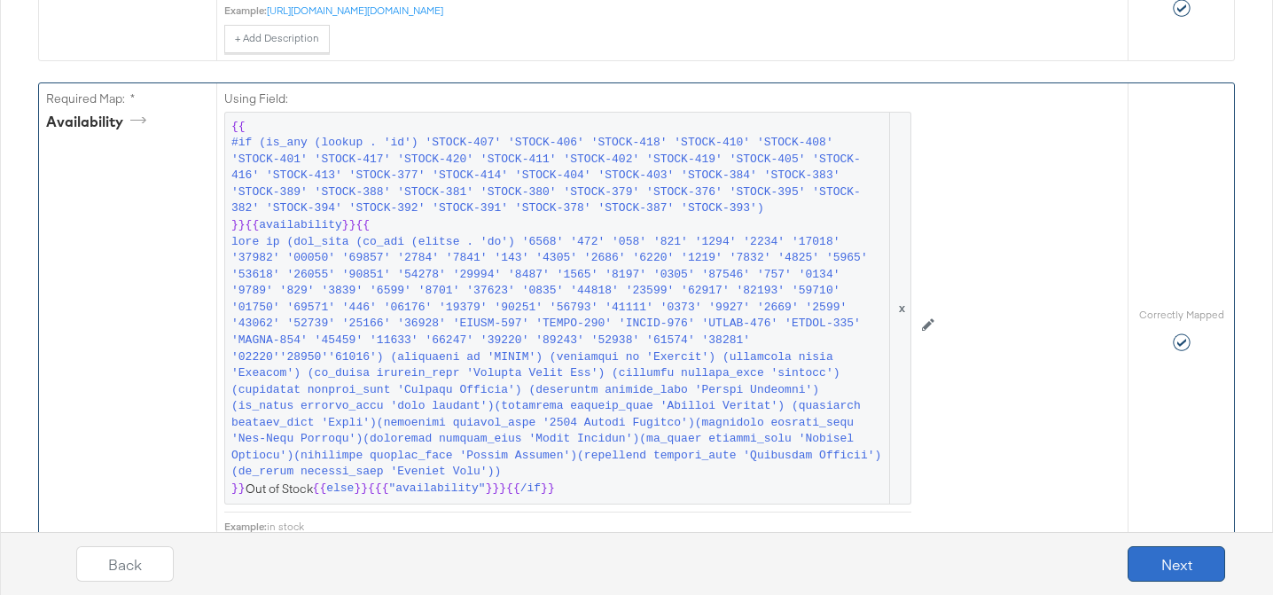
click at [1187, 570] on button "Next" at bounding box center [1177, 563] width 98 height 35
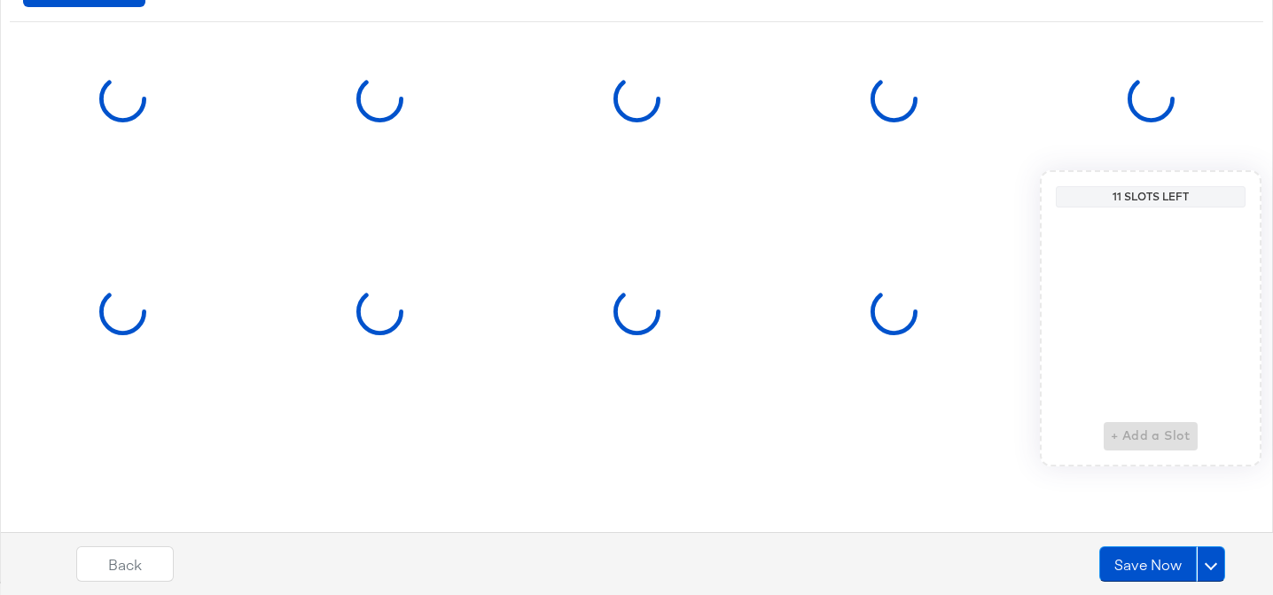
scroll to position [0, 0]
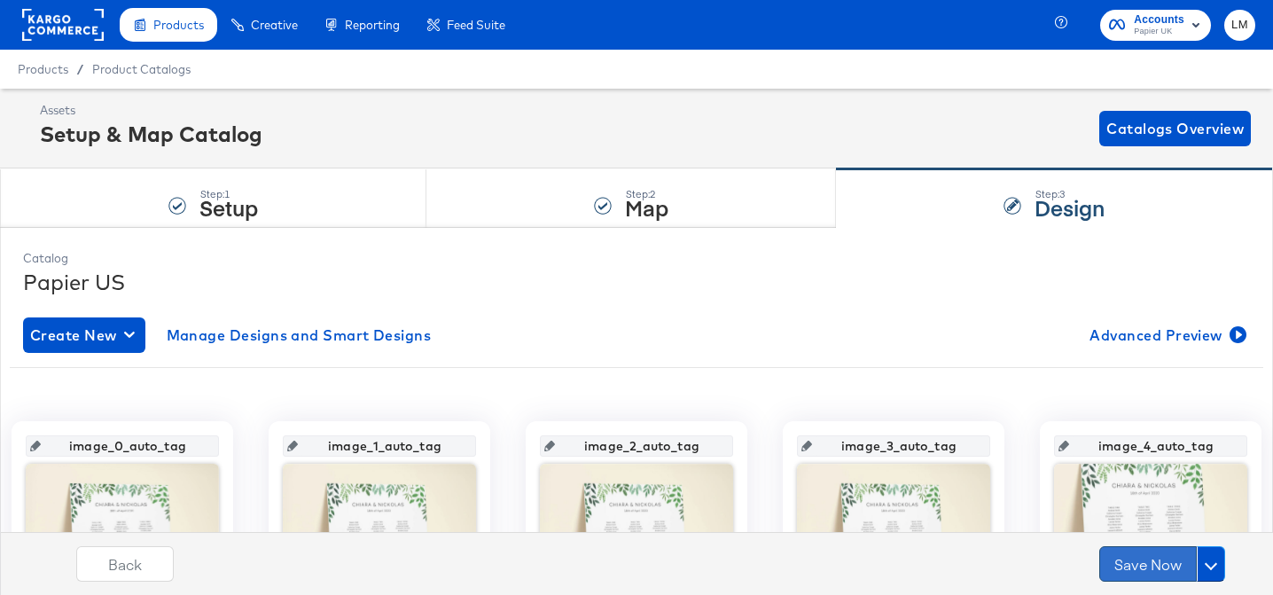
click at [1135, 562] on button "Save Now" at bounding box center [1148, 563] width 98 height 35
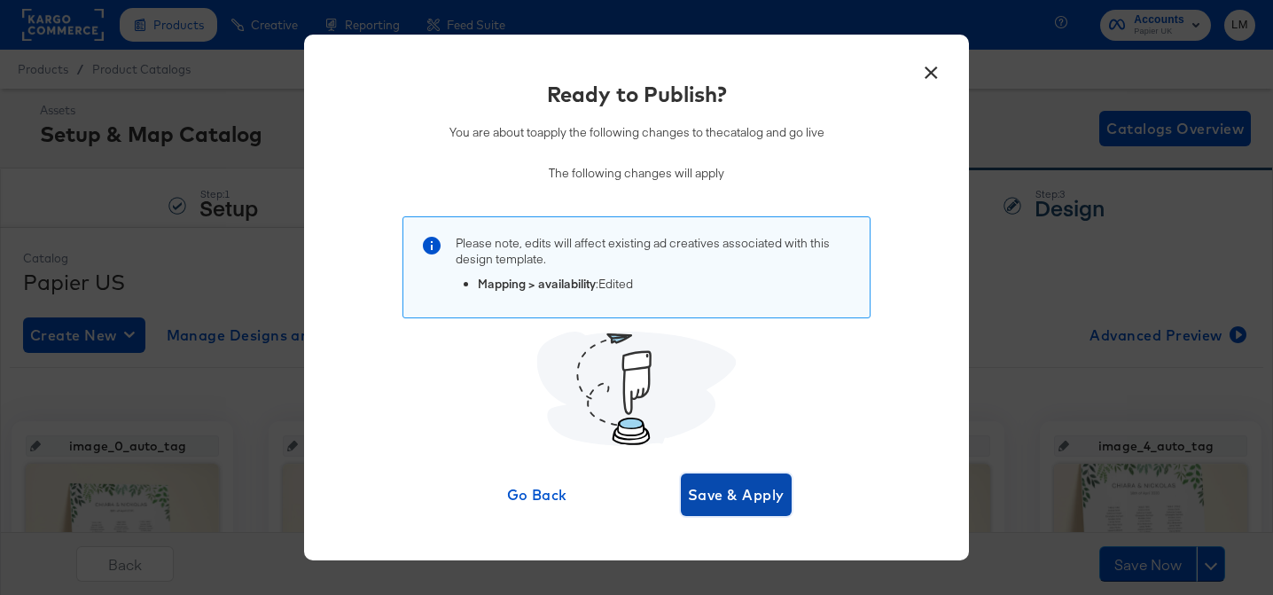
click at [768, 496] on span "Save & Apply" at bounding box center [736, 494] width 97 height 25
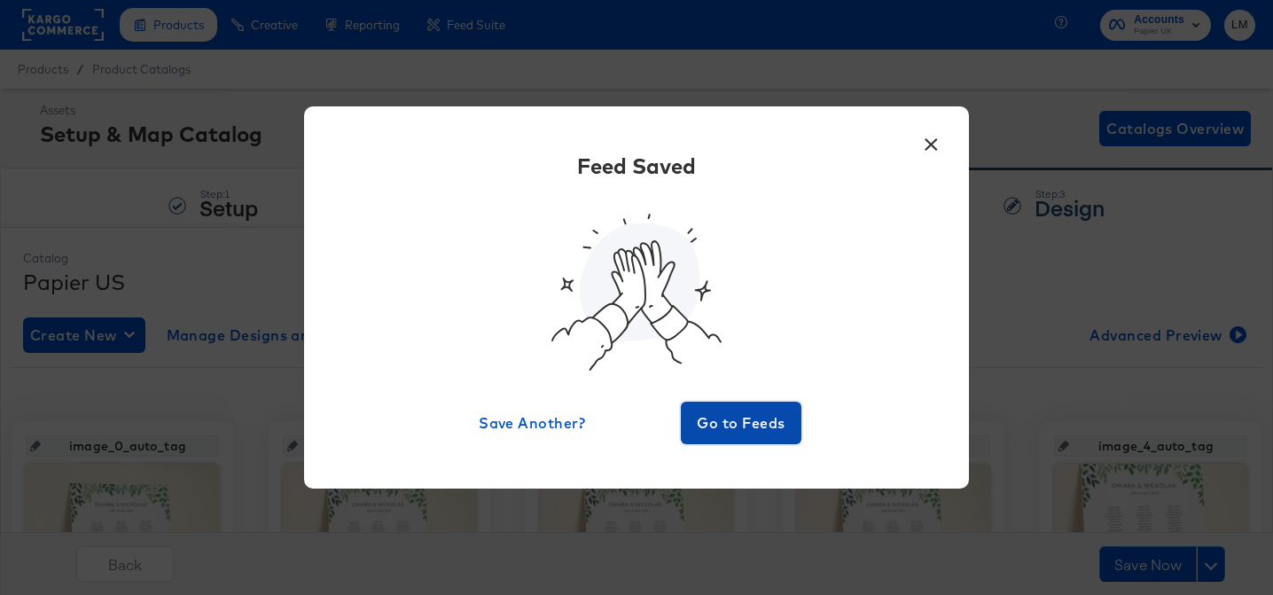
click at [738, 410] on span "Go to Feeds" at bounding box center [741, 422] width 106 height 25
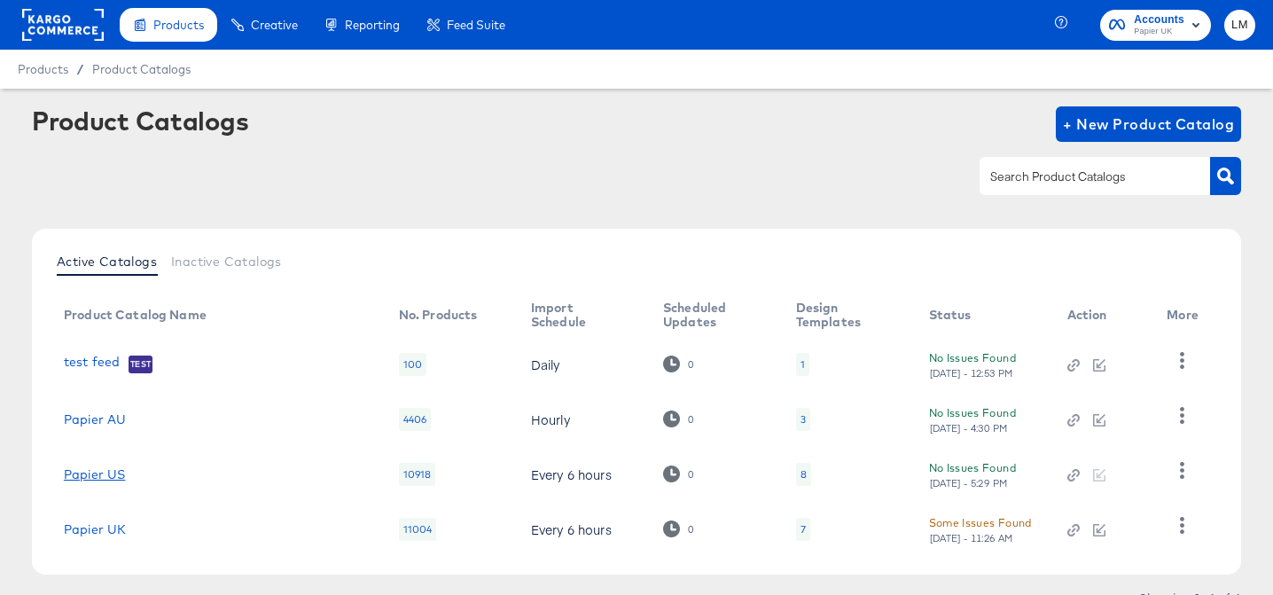
click at [98, 475] on link "Papier US" at bounding box center [94, 474] width 61 height 14
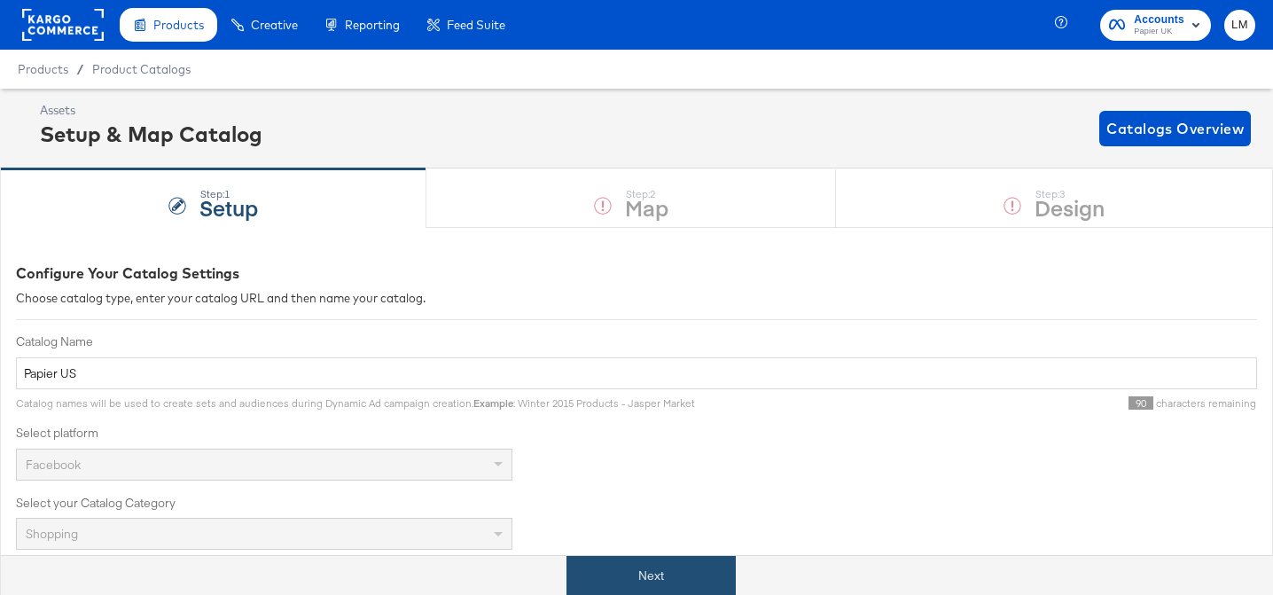
click at [583, 570] on button "Next" at bounding box center [650, 576] width 169 height 40
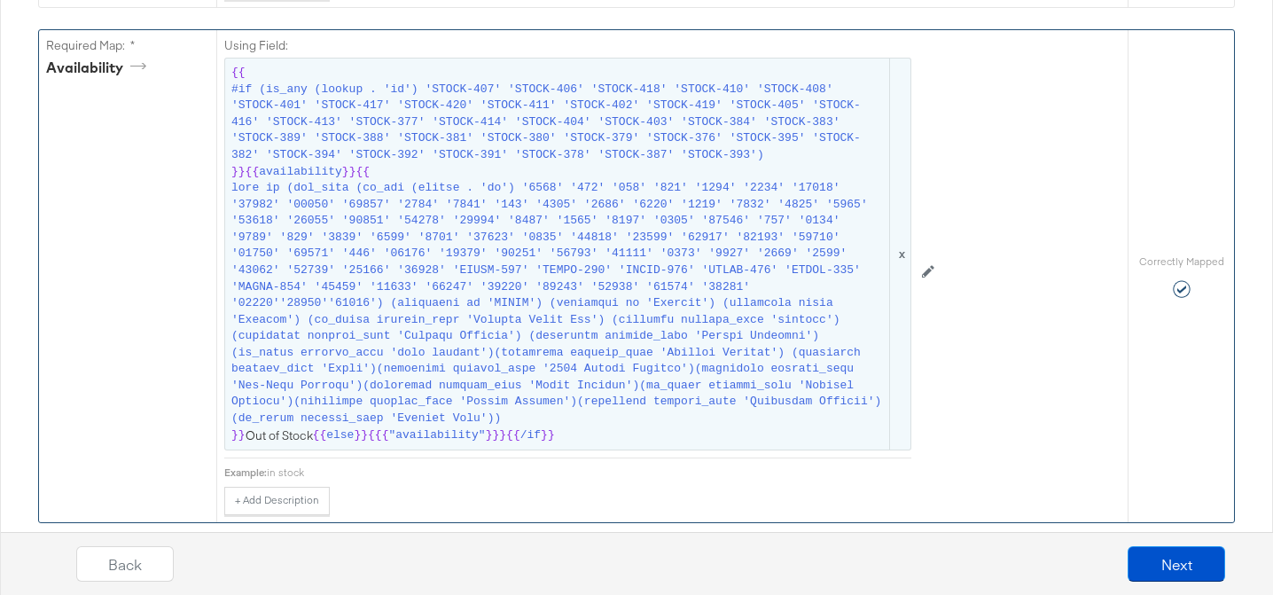
scroll to position [1327, 0]
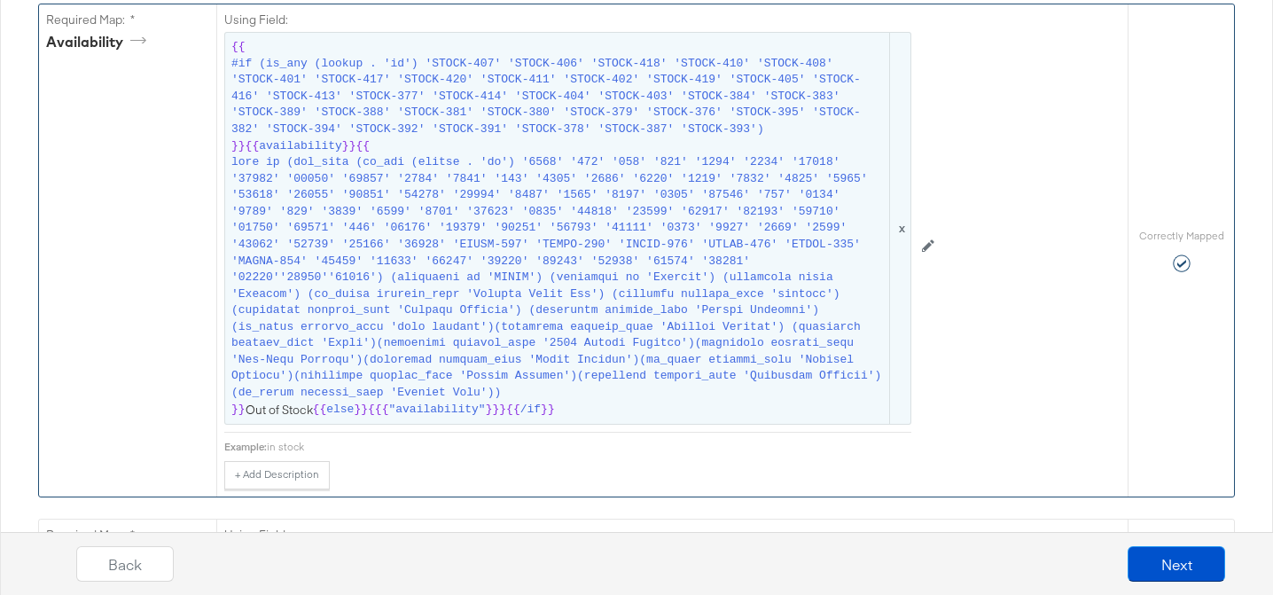
click at [381, 123] on span "#if (is_any (lookup . 'id') 'STOCK-407' 'STOCK-406' 'STOCK-418' 'STOCK-410' 'ST…" at bounding box center [558, 97] width 655 height 82
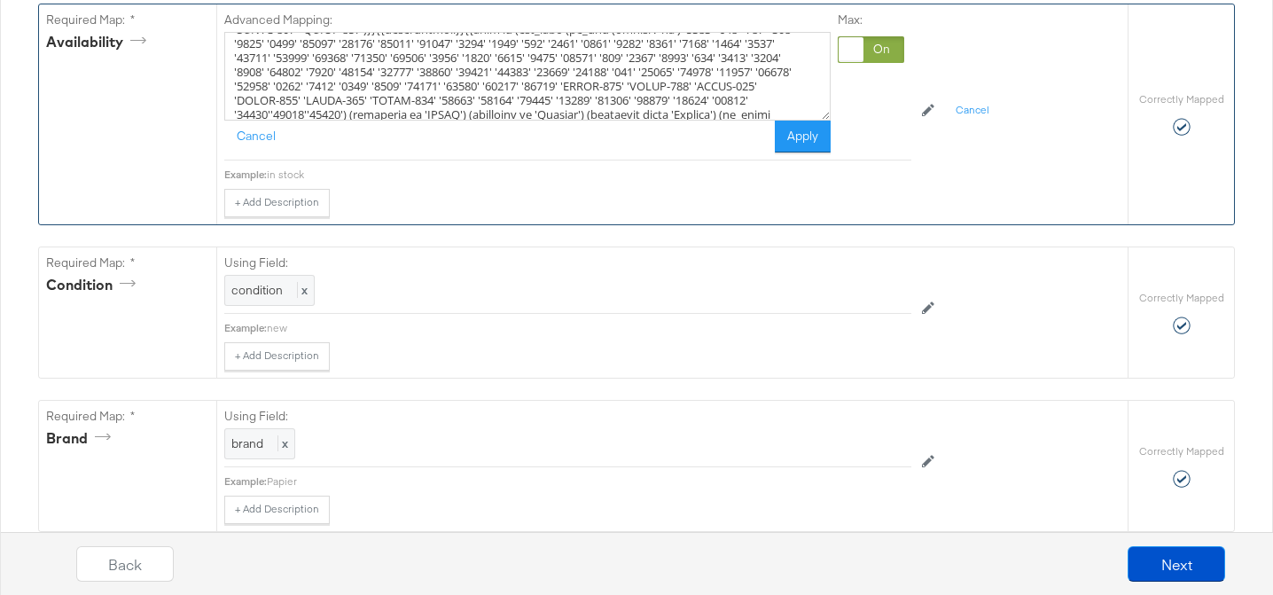
scroll to position [95, 0]
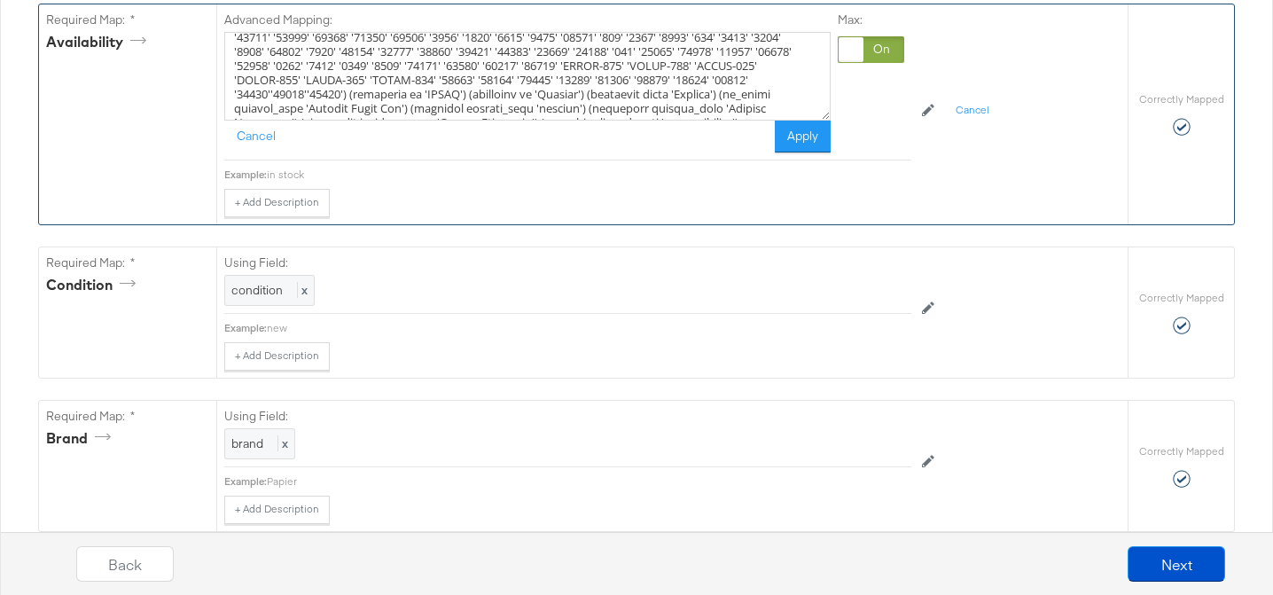
click at [780, 65] on textarea at bounding box center [527, 76] width 606 height 89
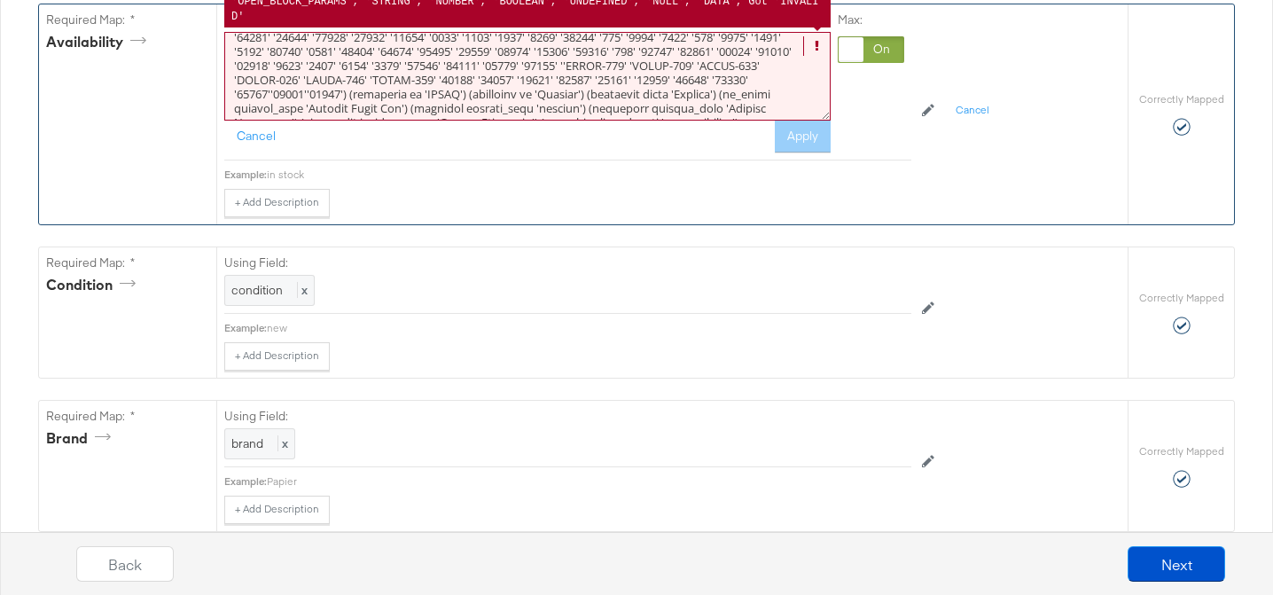
paste textarea "58592"
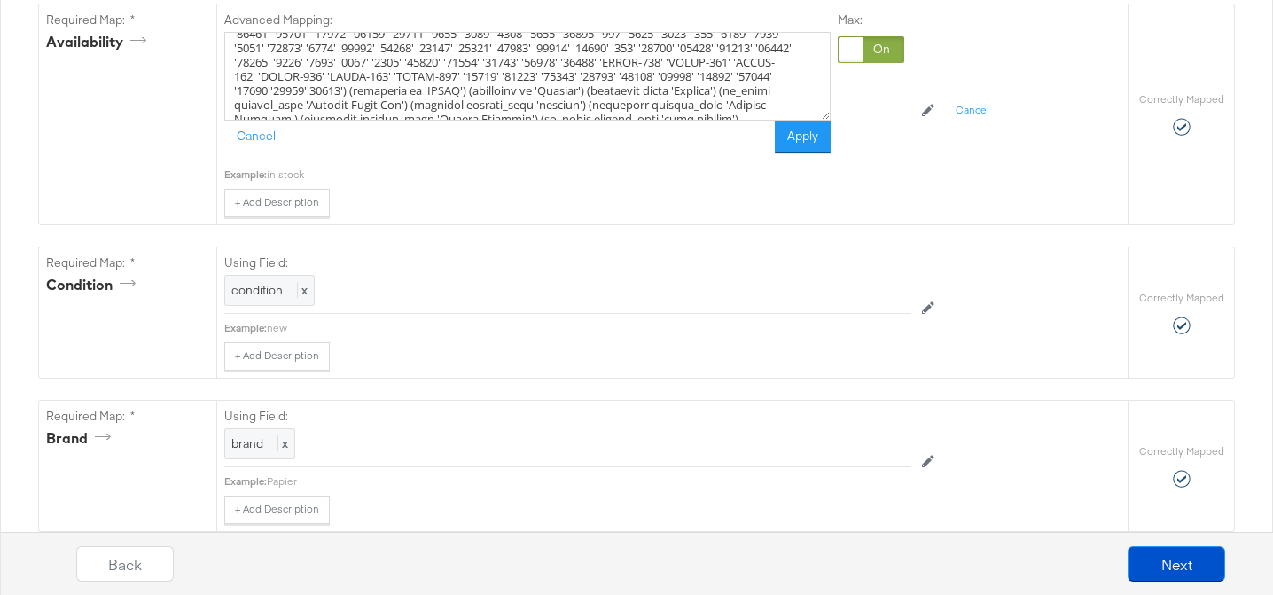
scroll to position [104, 0]
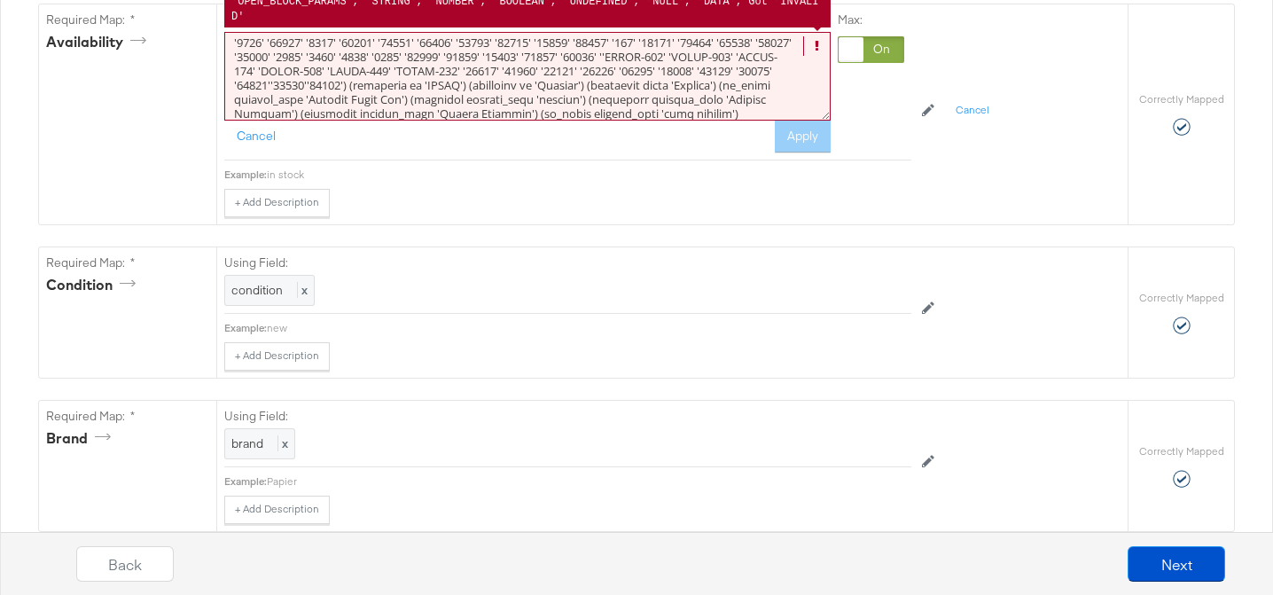
paste textarea "58584"
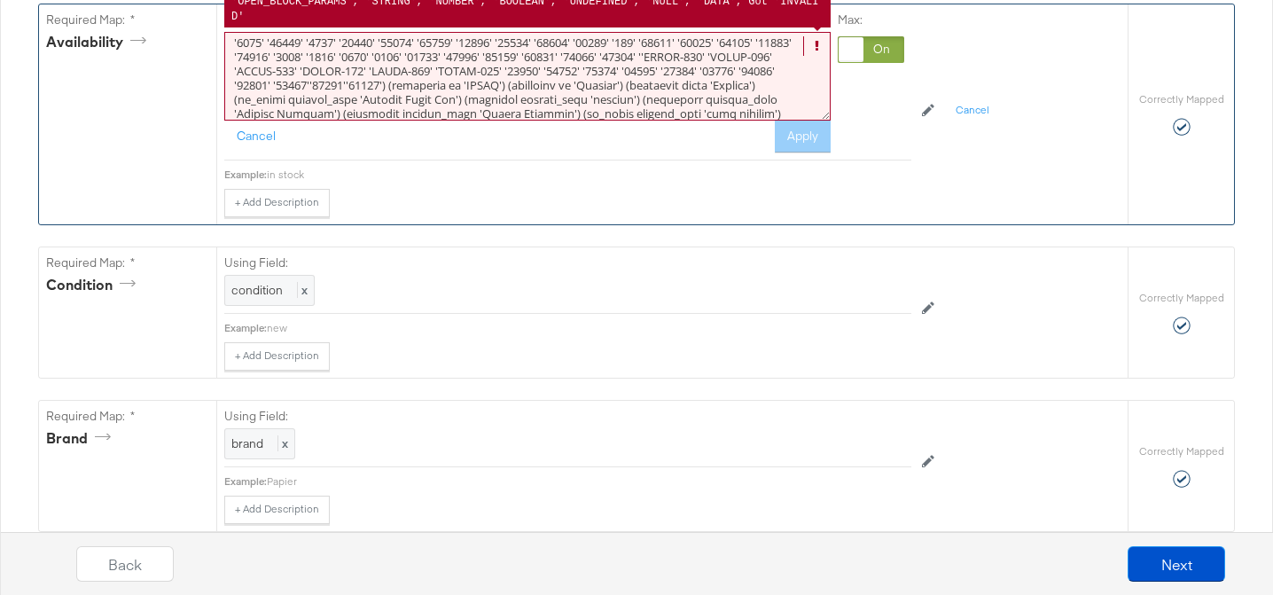
paste textarea "58586"
paste textarea "58591"
paste textarea "58593"
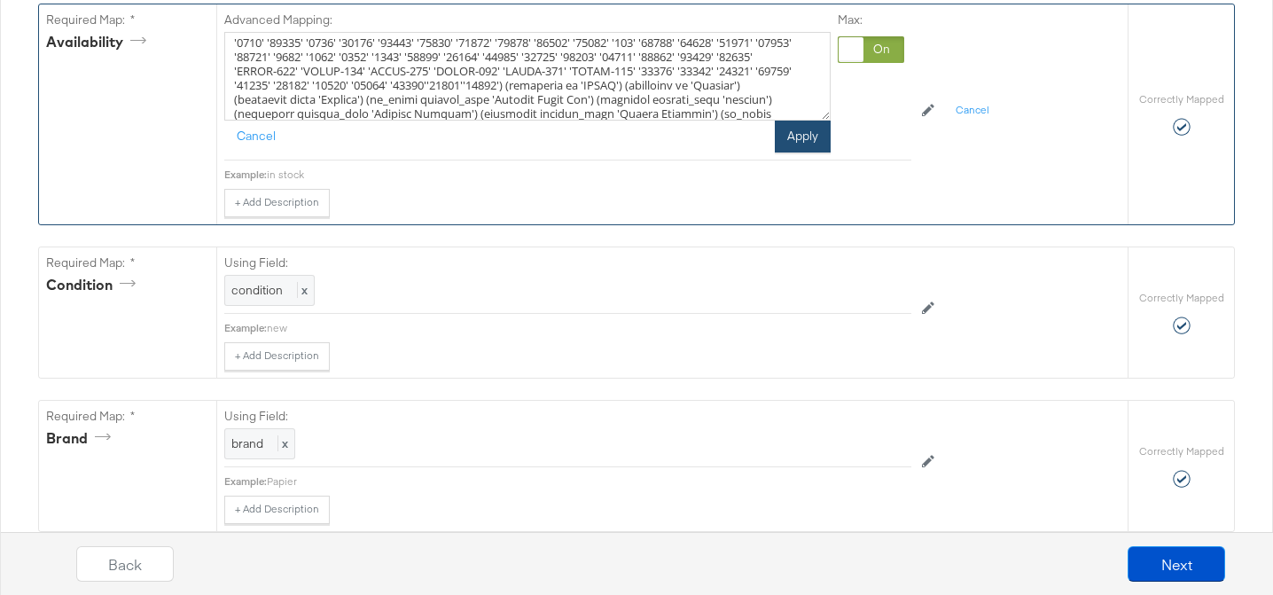
type textarea "{{#if (is_any (lookup . 'id') 'STOCK-407' 'STOCK-406' 'STOCK-418' 'STOCK-410' '…"
click at [816, 137] on button "Apply" at bounding box center [803, 137] width 56 height 32
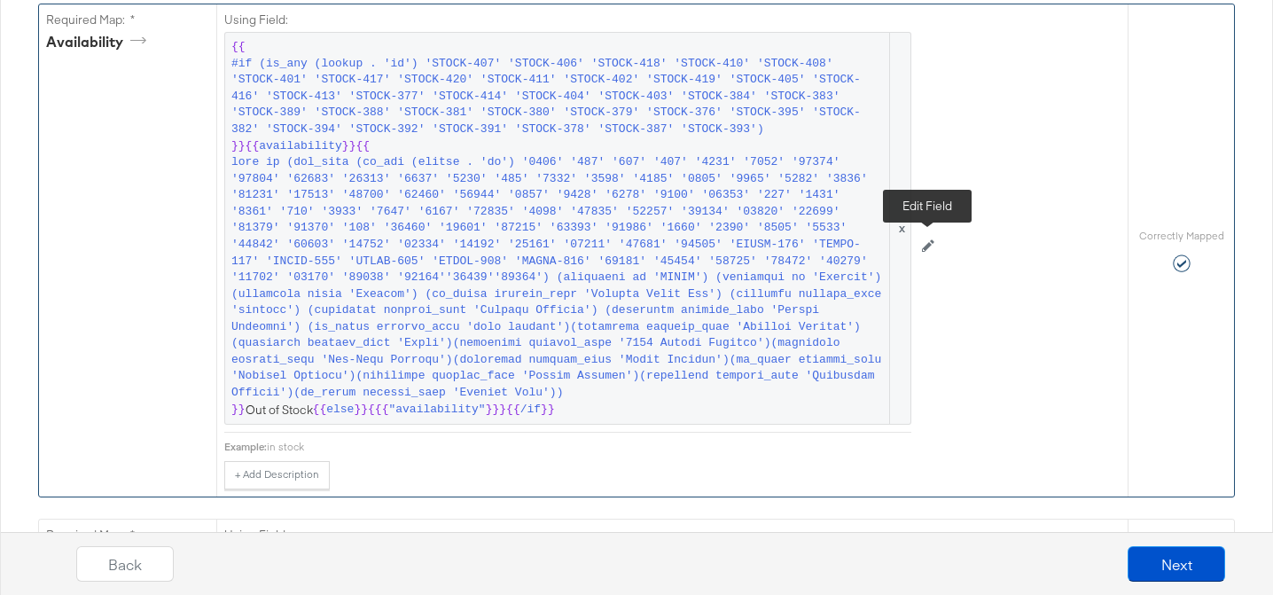
click at [933, 240] on icon at bounding box center [928, 245] width 12 height 12
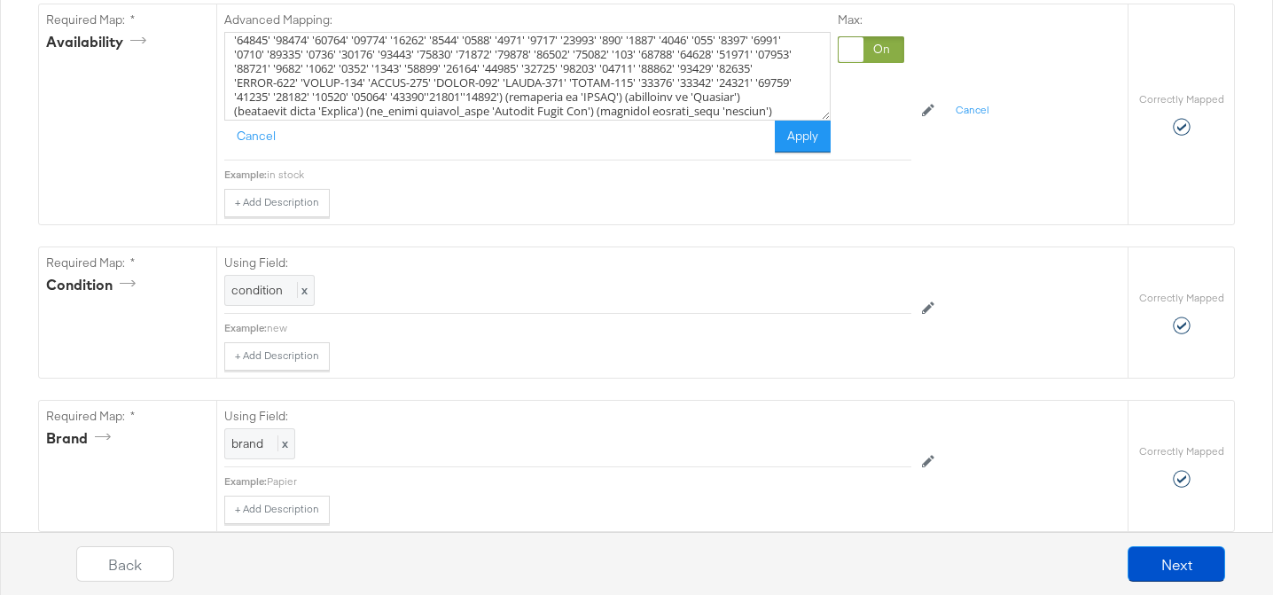
scroll to position [93, 0]
drag, startPoint x: 437, startPoint y: 83, endPoint x: 226, endPoint y: 80, distance: 211.0
click at [226, 80] on textarea at bounding box center [527, 76] width 606 height 89
click at [808, 143] on button "Apply" at bounding box center [803, 137] width 56 height 32
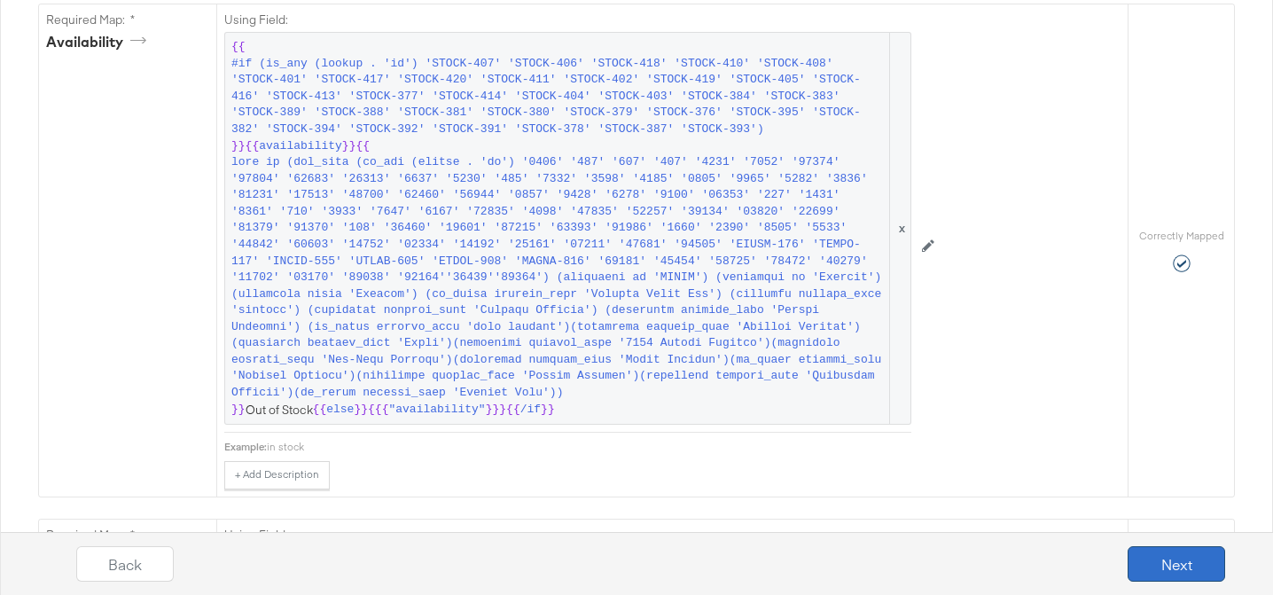
click at [1185, 565] on button "Next" at bounding box center [1177, 563] width 98 height 35
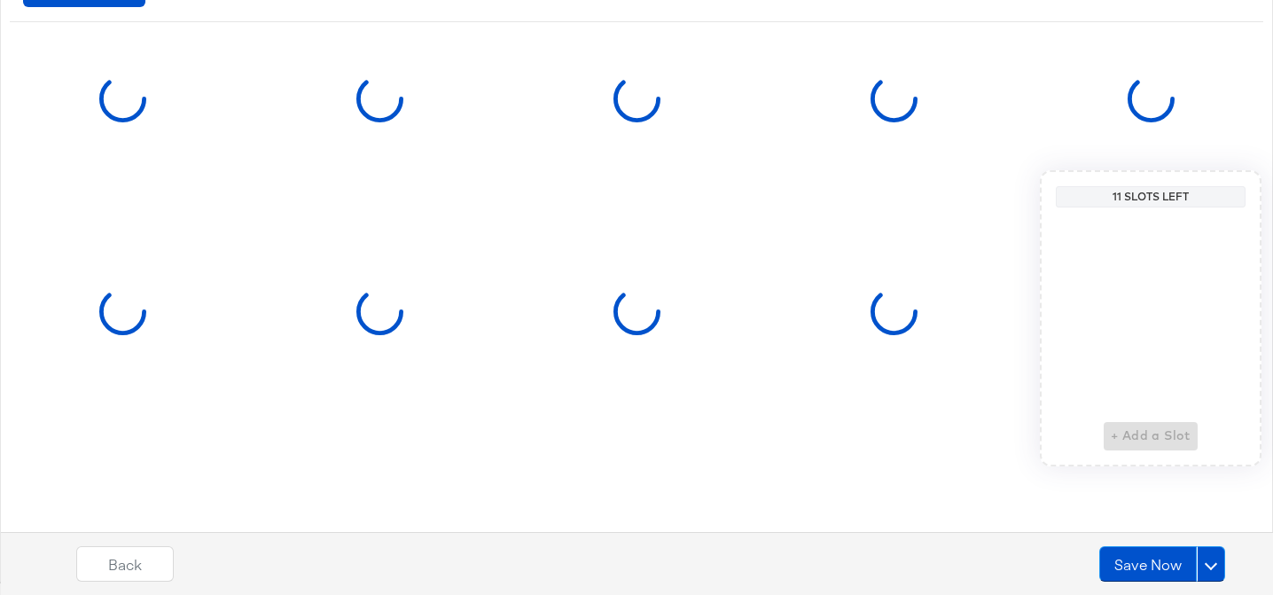
scroll to position [0, 0]
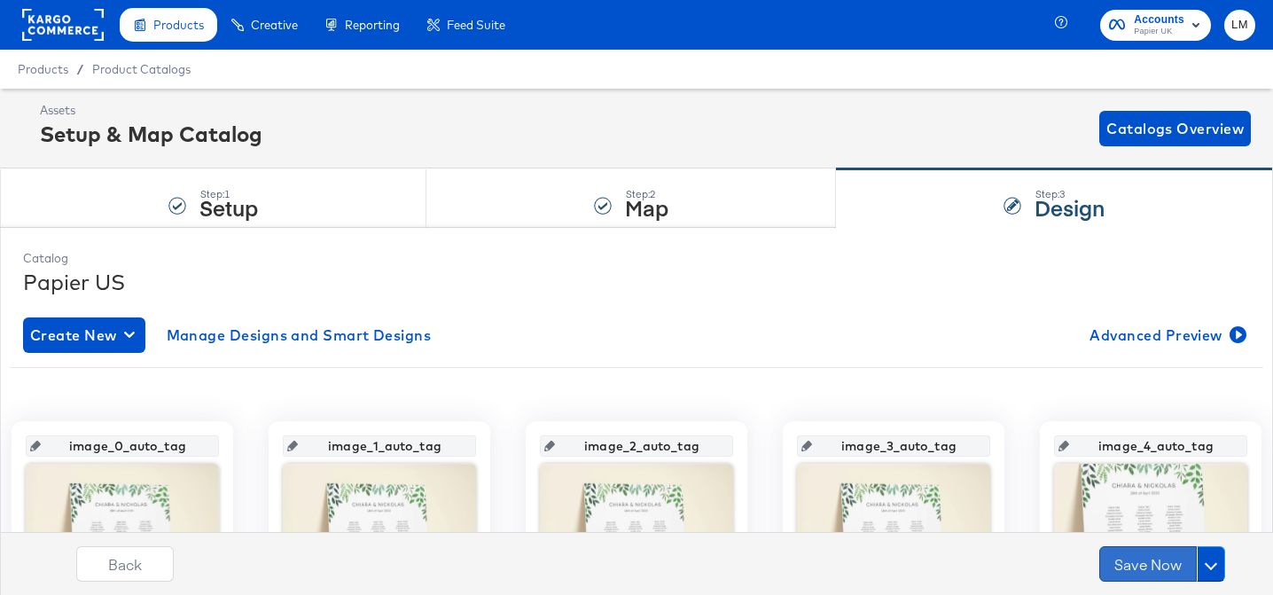
click at [1172, 565] on button "Save Now" at bounding box center [1148, 563] width 98 height 35
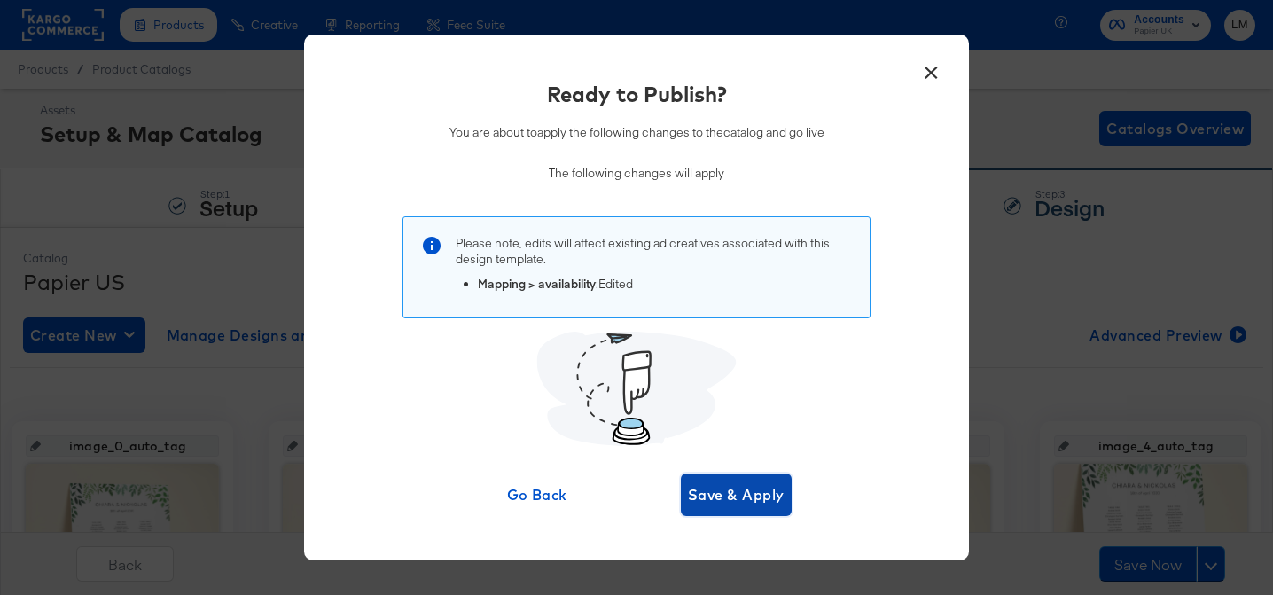
click at [719, 490] on span "Save & Apply" at bounding box center [736, 494] width 97 height 25
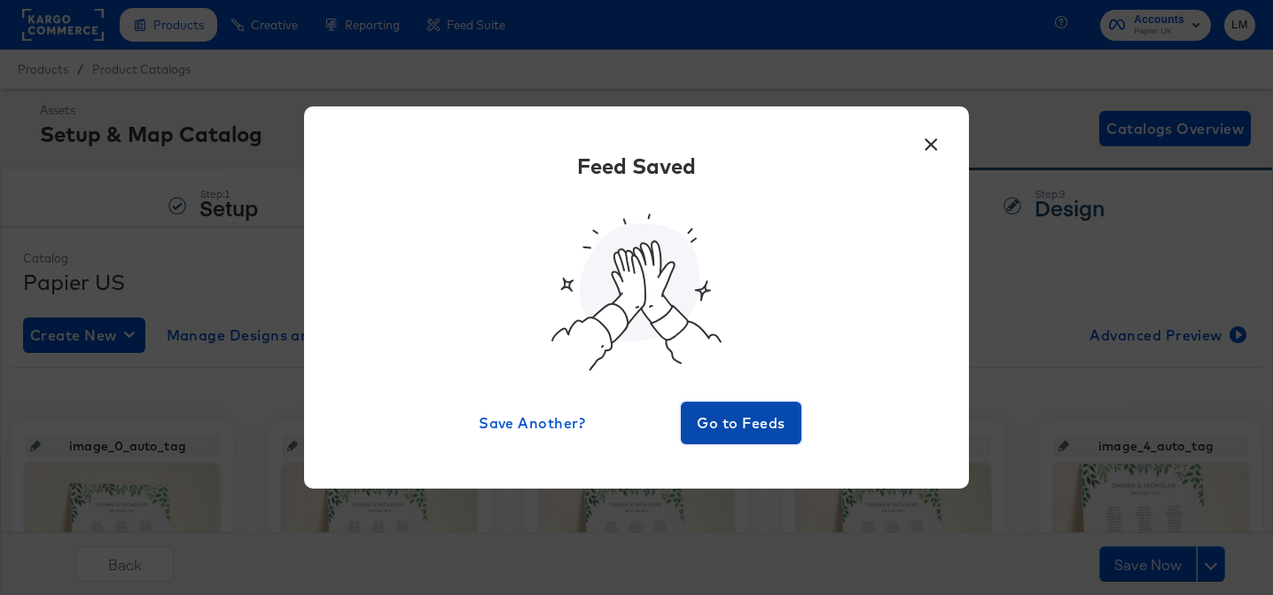
click at [712, 415] on span "Go to Feeds" at bounding box center [741, 422] width 106 height 25
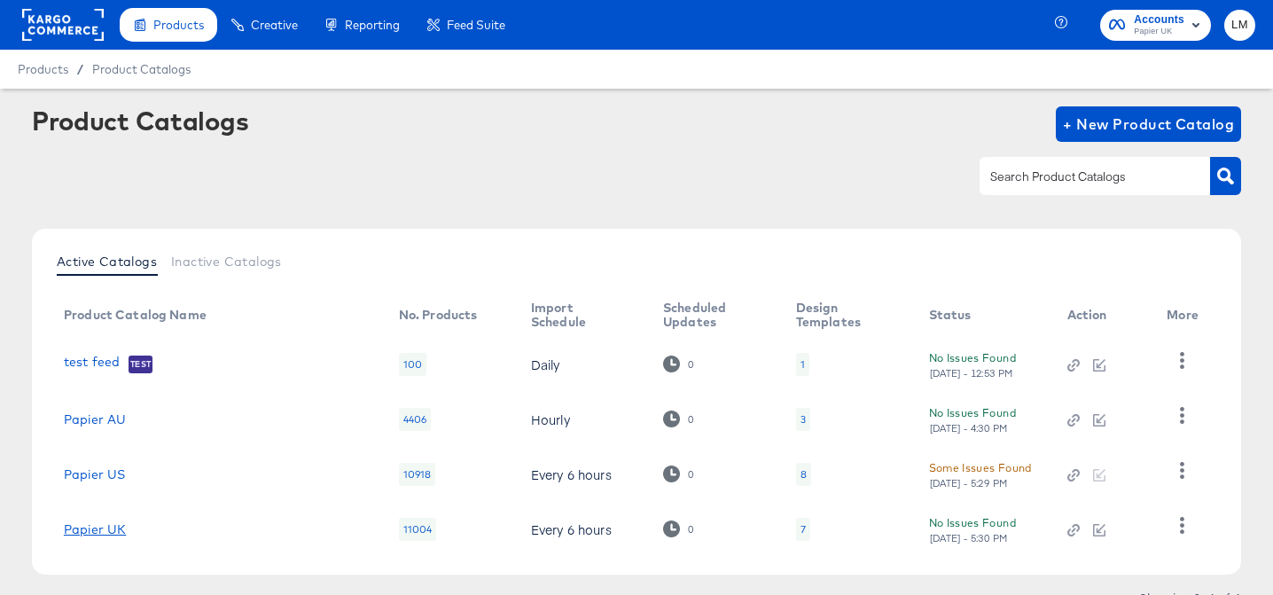
click at [87, 527] on link "Papier UK" at bounding box center [95, 529] width 62 height 14
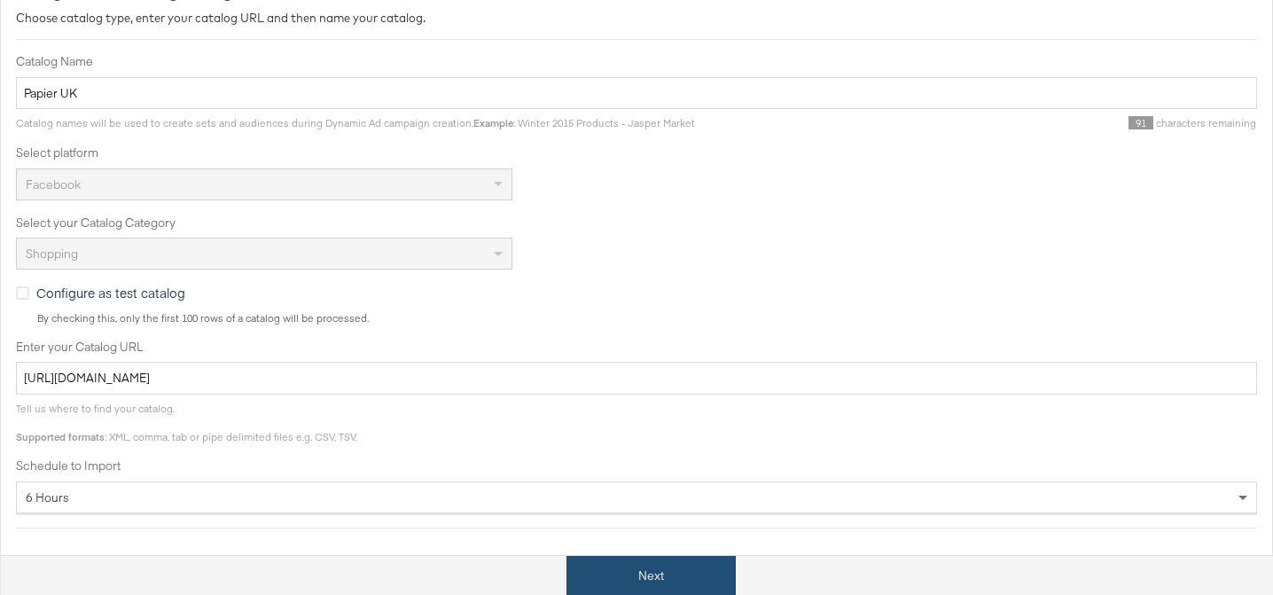
scroll to position [297, 0]
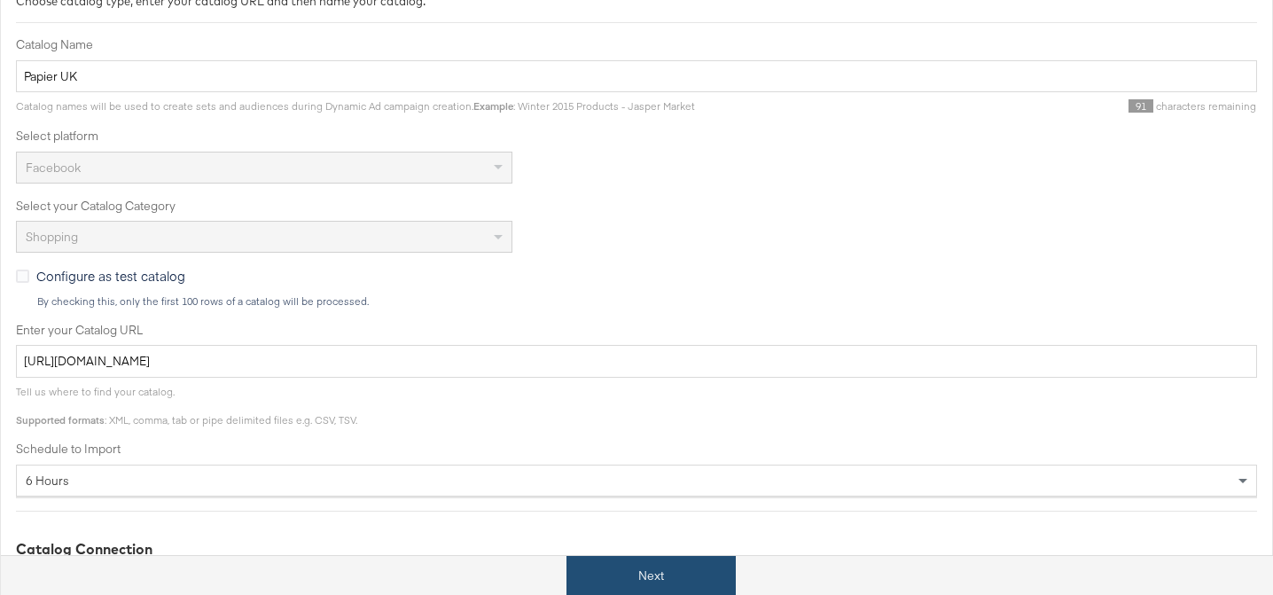
click at [617, 566] on button "Next" at bounding box center [650, 576] width 169 height 40
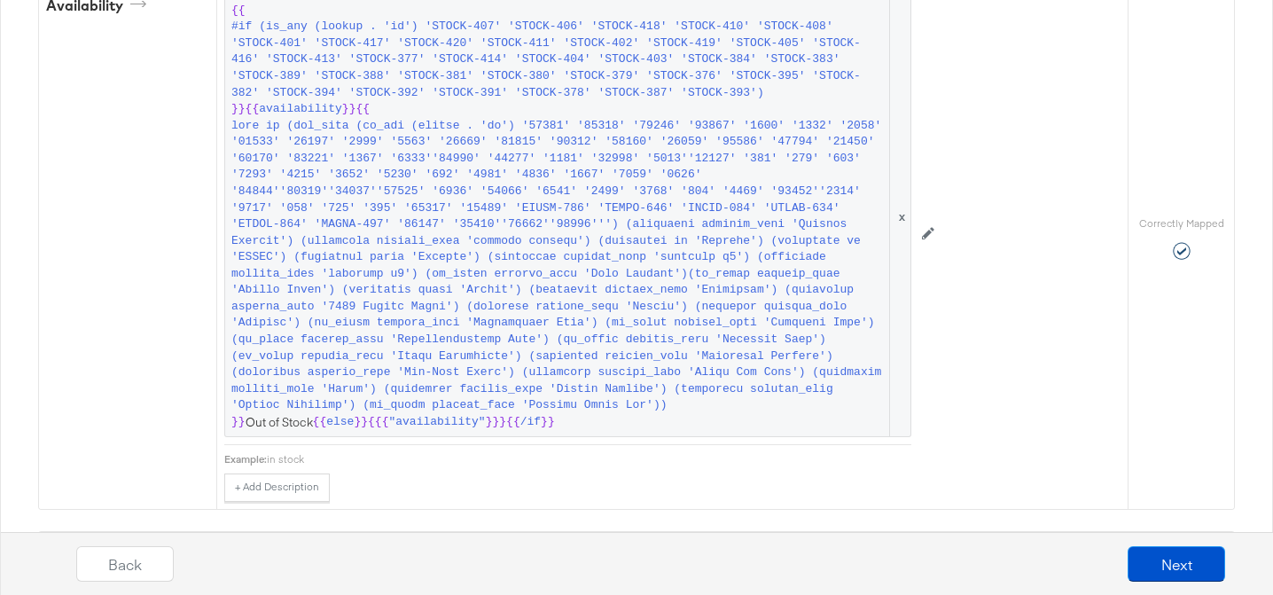
scroll to position [1378, 0]
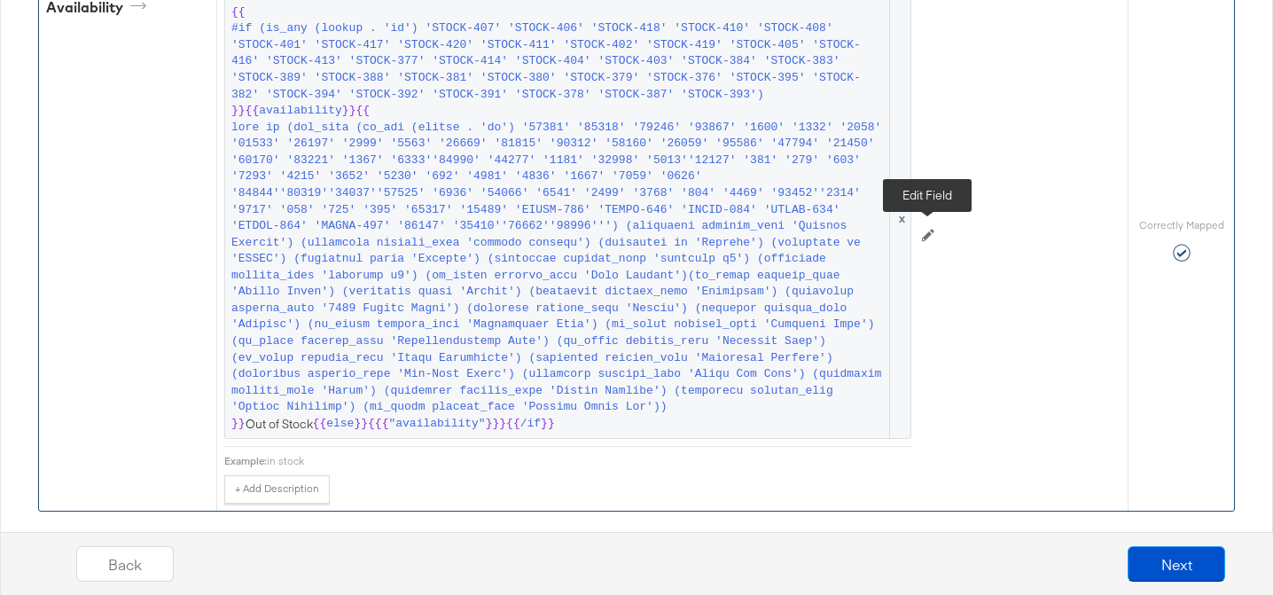
click at [930, 233] on icon at bounding box center [928, 235] width 12 height 12
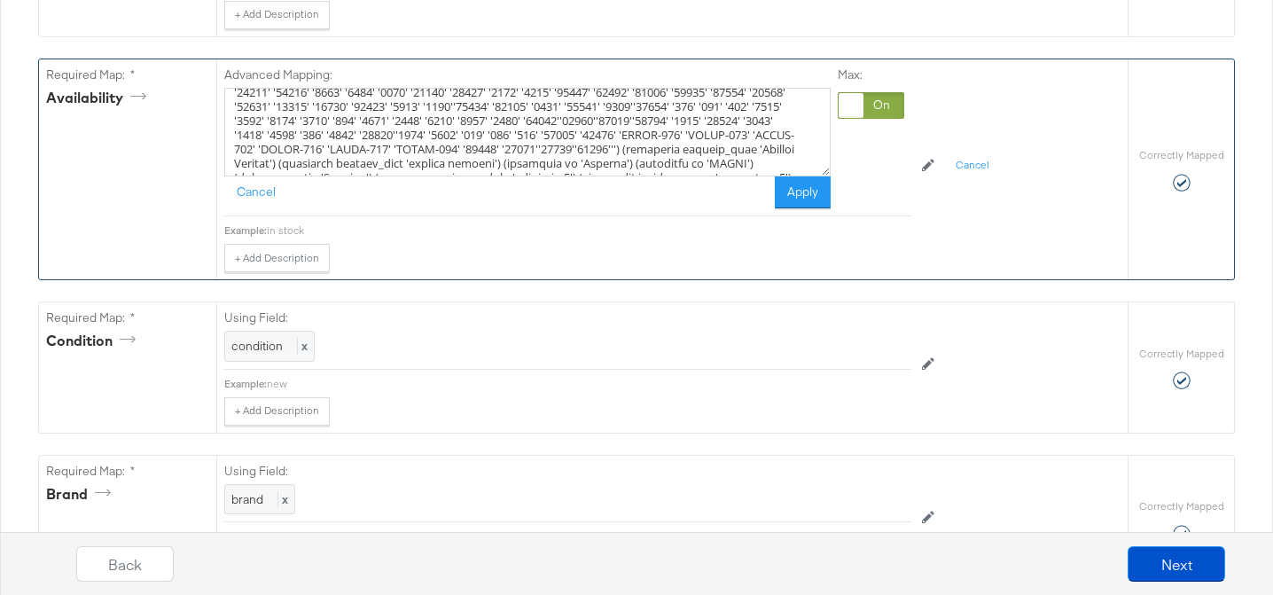
scroll to position [73, 0]
click at [655, 129] on textarea at bounding box center [527, 132] width 606 height 89
paste textarea "'58592' '58584' '58586' '58591' '58593'"
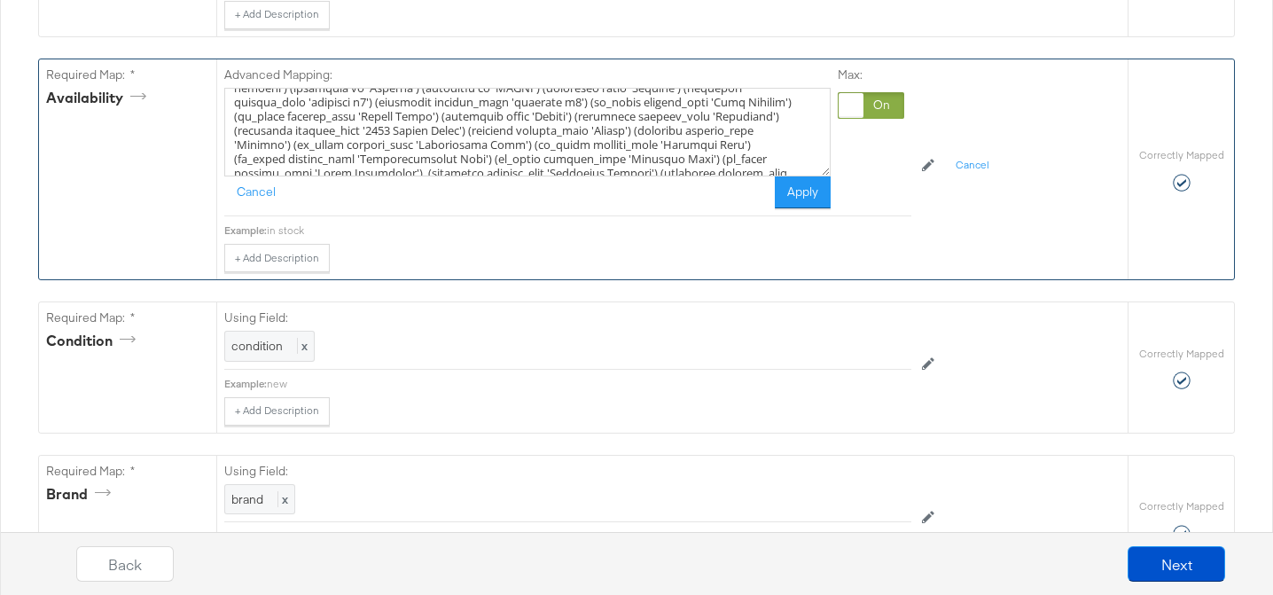
scroll to position [174, 0]
drag, startPoint x: 720, startPoint y: 109, endPoint x: 367, endPoint y: 125, distance: 353.2
click at [367, 125] on textarea at bounding box center [527, 132] width 606 height 89
paste textarea "(icontains product_type 'Valentine')"
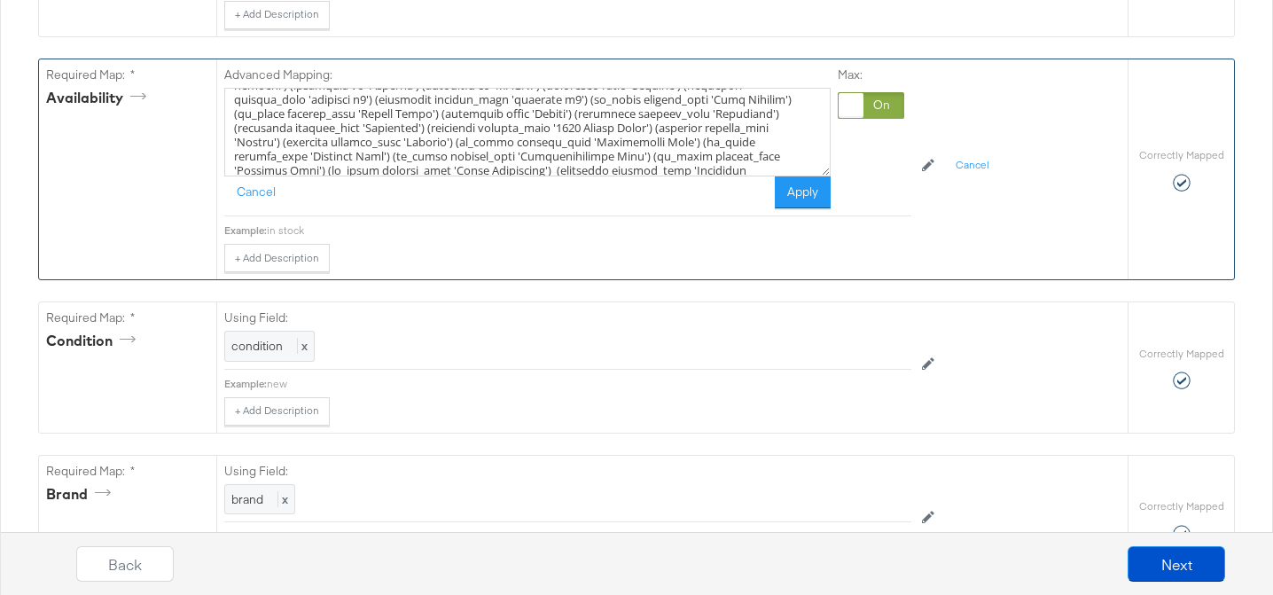
click at [550, 131] on textarea at bounding box center [527, 132] width 606 height 89
type textarea "{{#if (is_any (lookup . 'id') 'STOCK-407' 'STOCK-406' 'STOCK-418' 'STOCK-410' '…"
click at [813, 185] on button "Apply" at bounding box center [803, 192] width 56 height 32
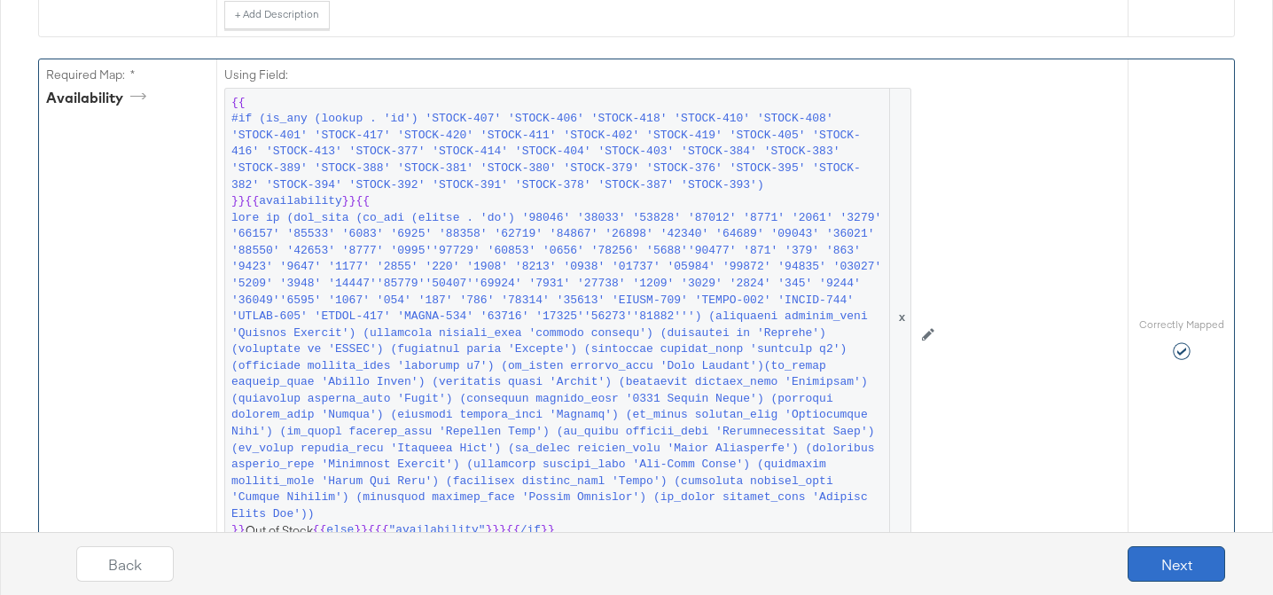
click at [1155, 556] on button "Next" at bounding box center [1177, 563] width 98 height 35
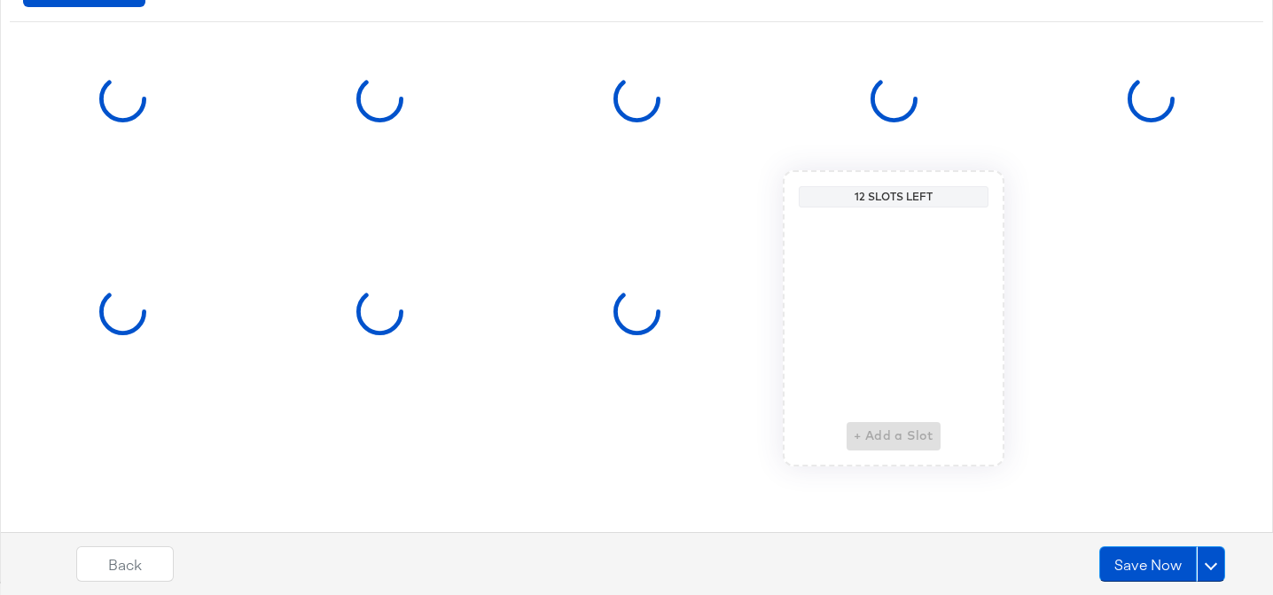
scroll to position [0, 0]
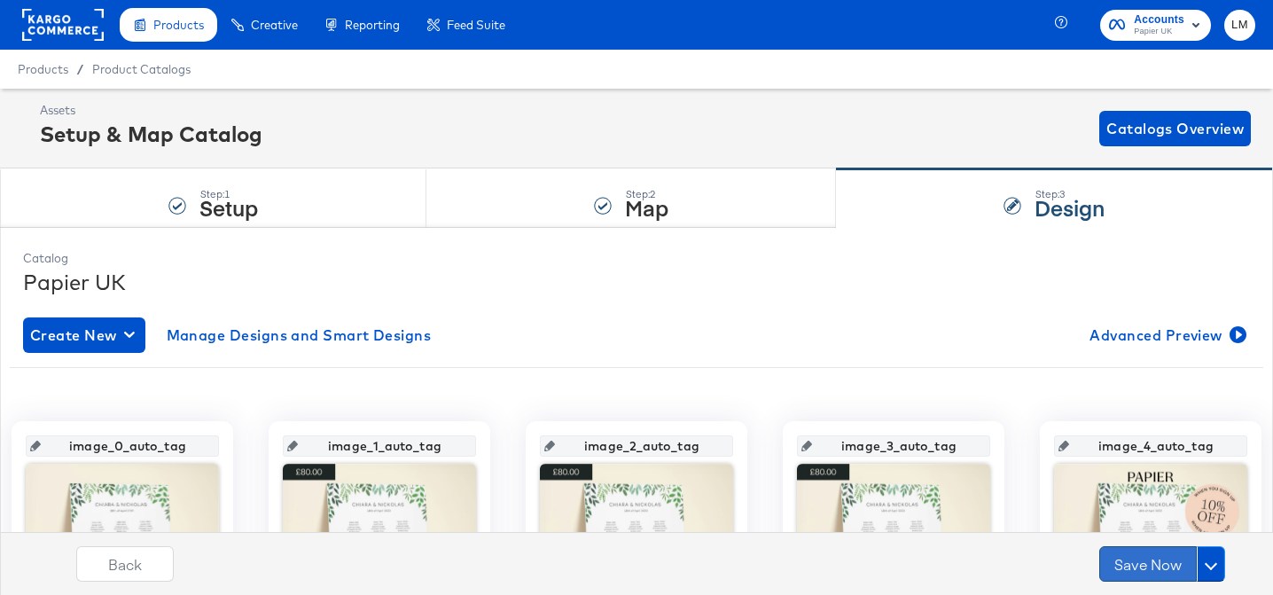
click at [1156, 558] on button "Save Now" at bounding box center [1148, 563] width 98 height 35
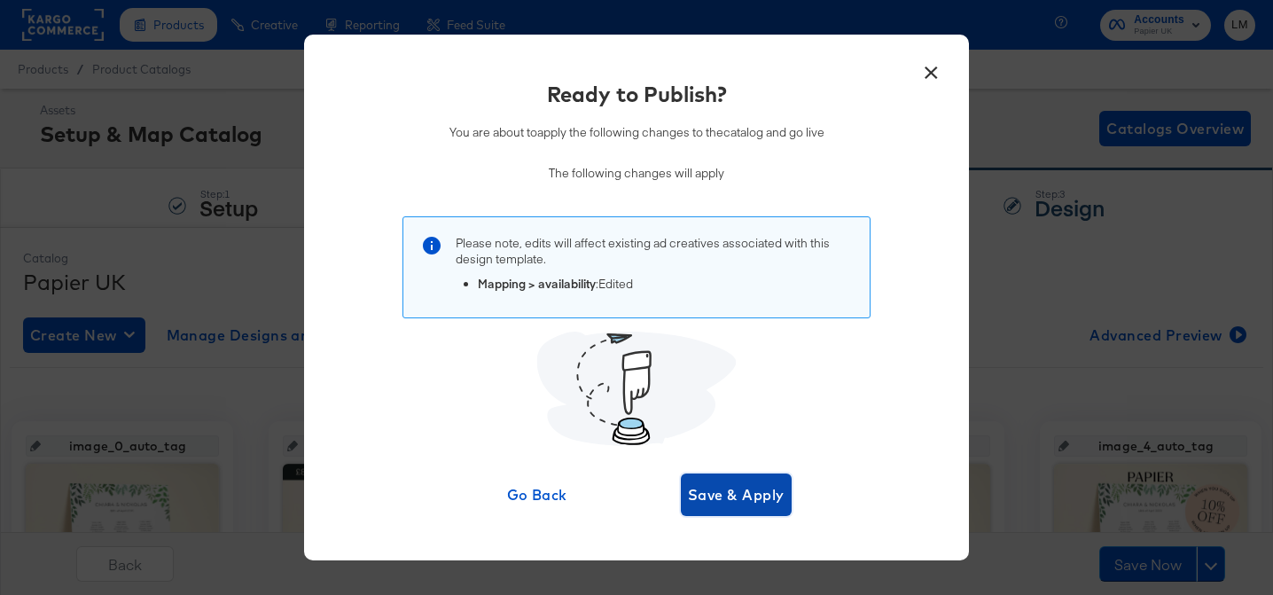
click at [714, 499] on span "Save & Apply" at bounding box center [736, 494] width 97 height 25
